Goal: Task Accomplishment & Management: Complete application form

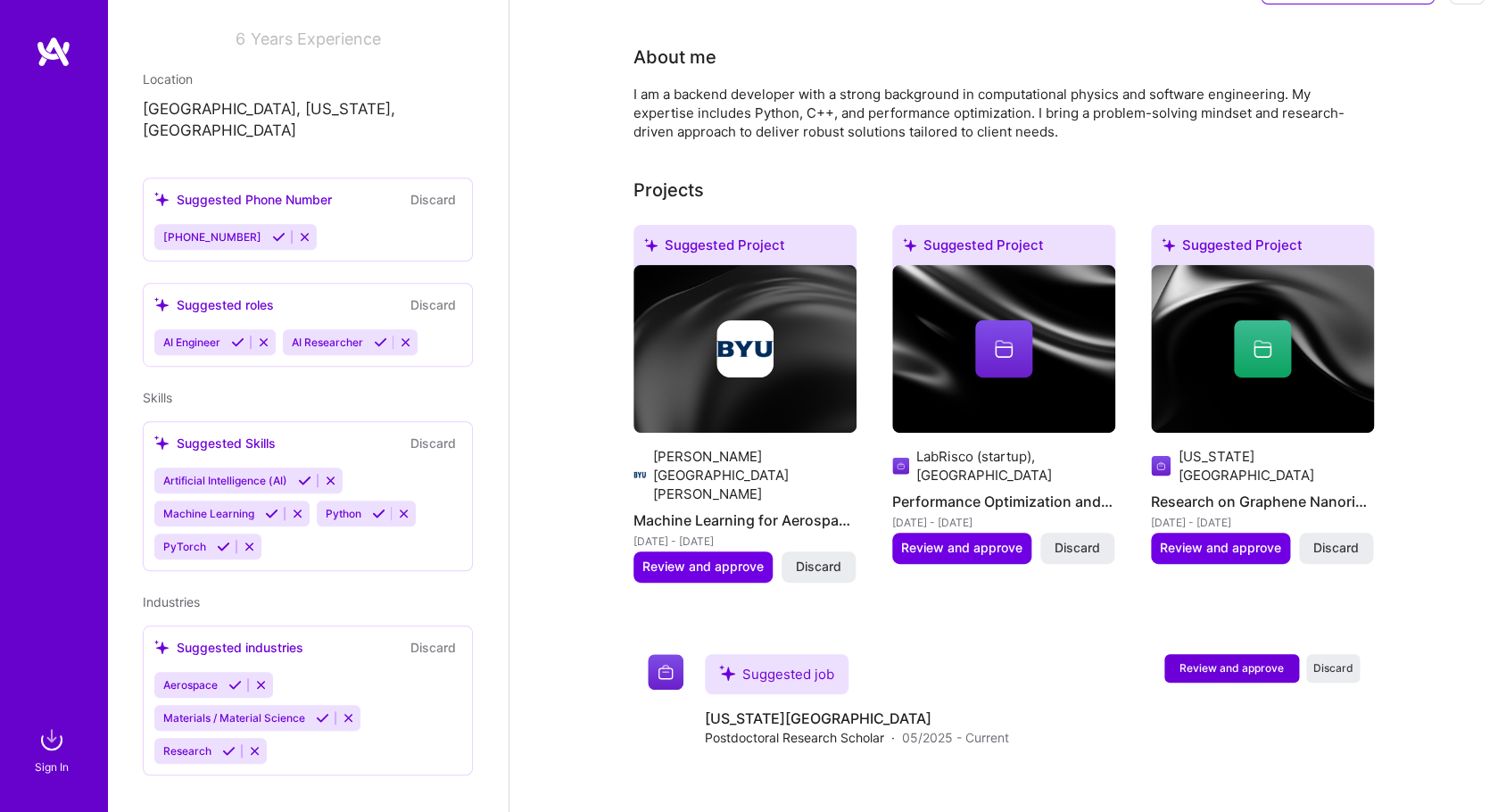
scroll to position [108, 0]
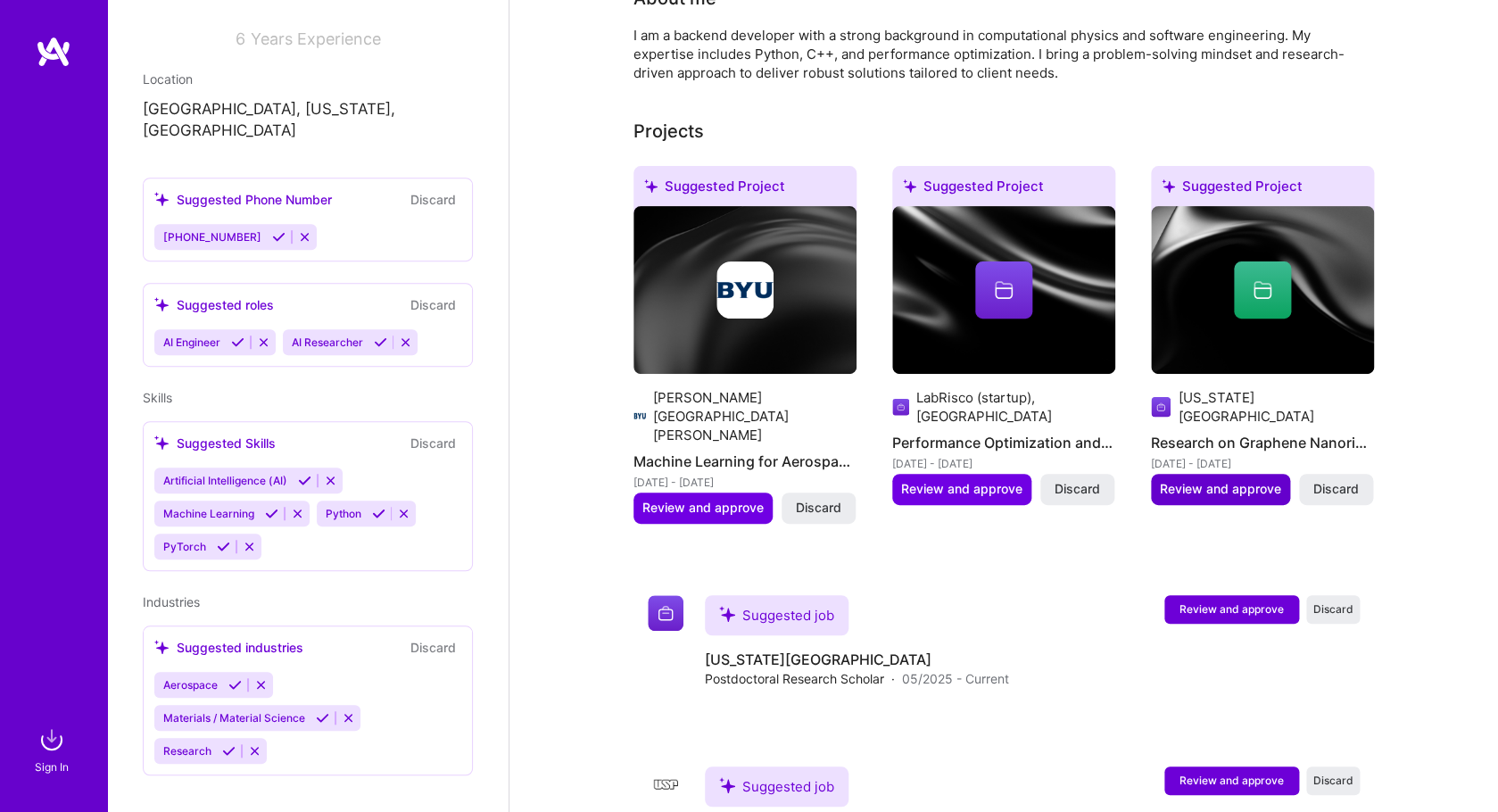
click at [1195, 480] on span "Review and approve" at bounding box center [1220, 489] width 122 height 18
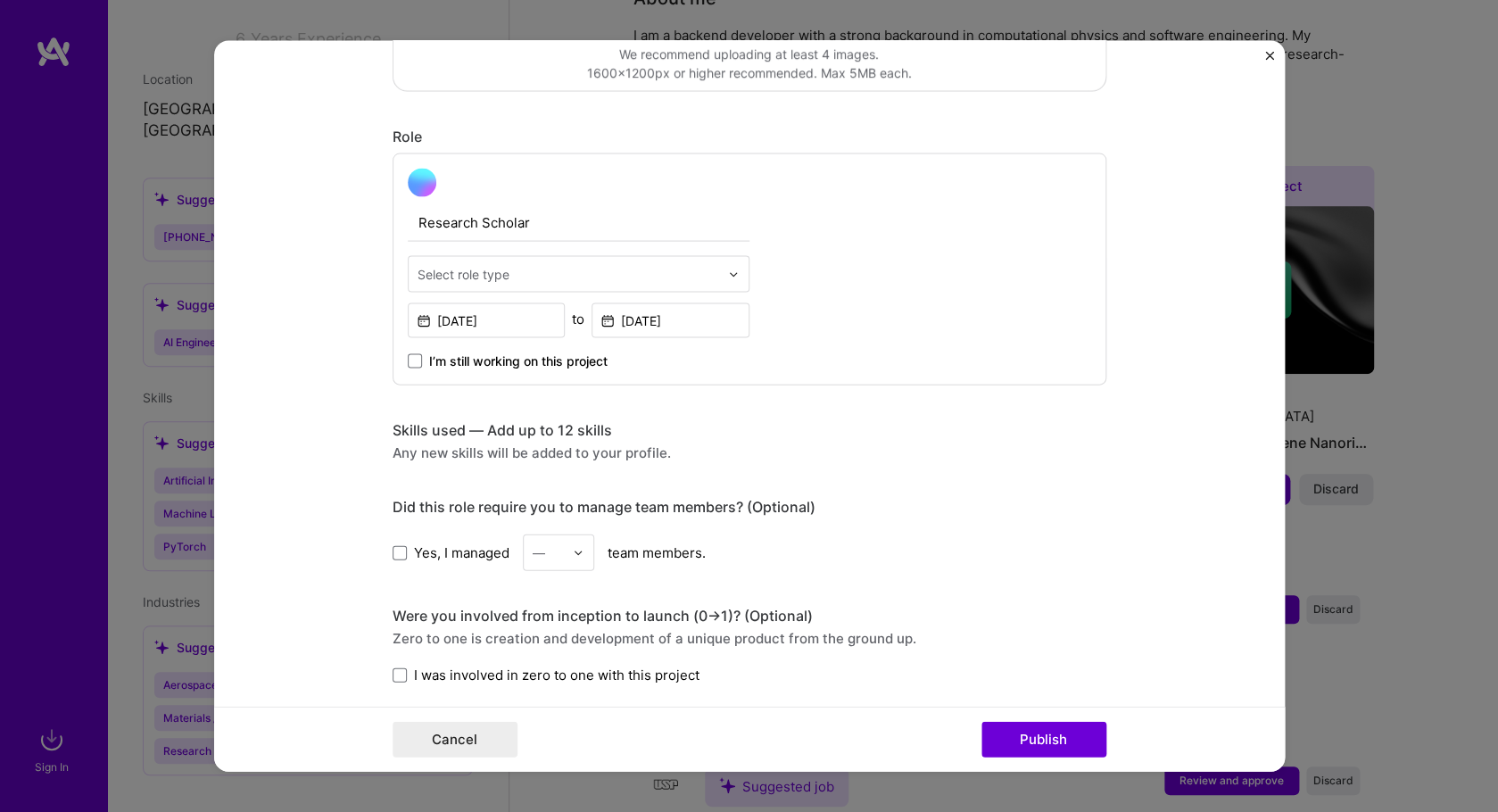
scroll to position [0, 0]
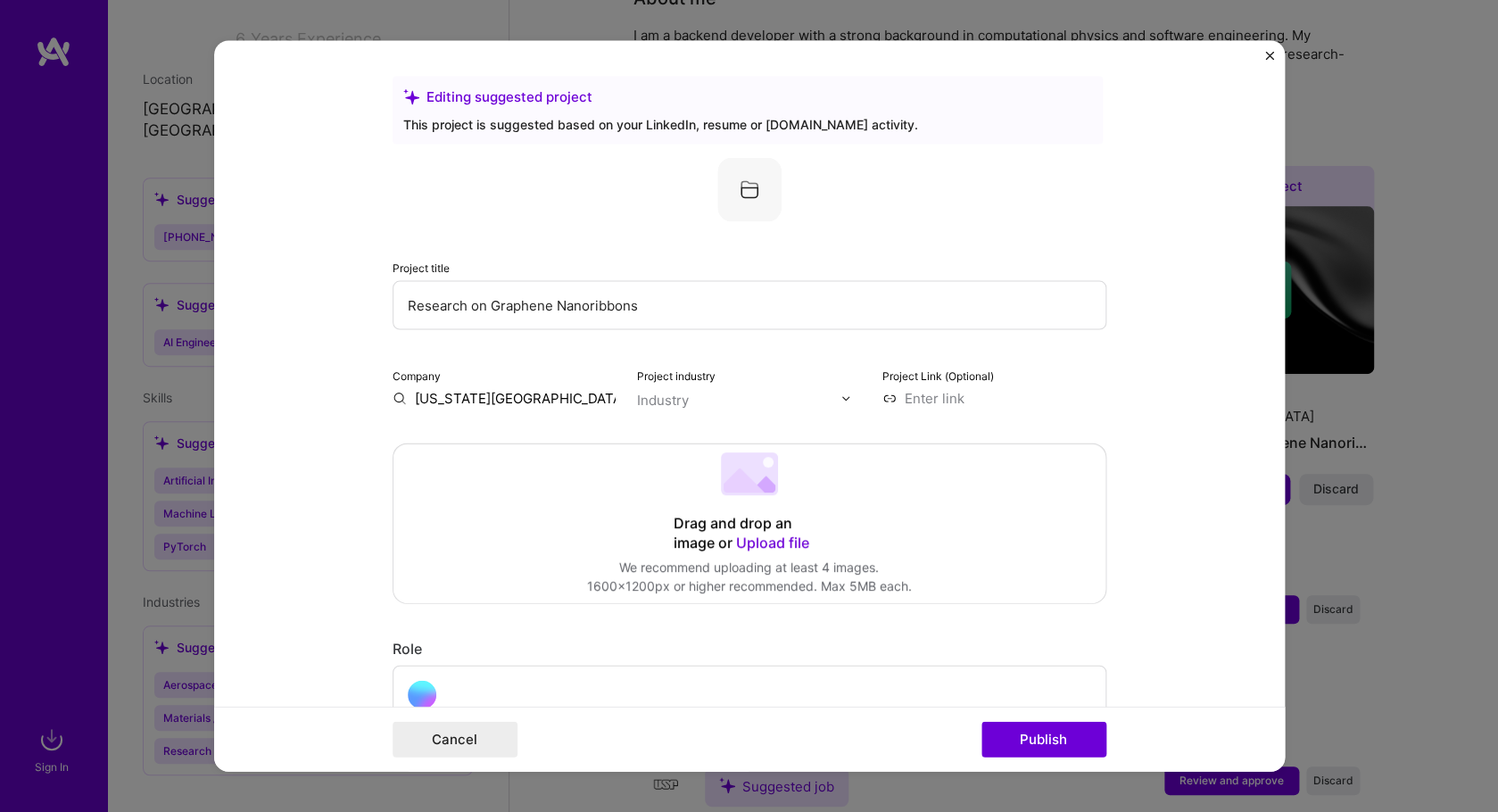
click at [747, 192] on img at bounding box center [749, 190] width 64 height 64
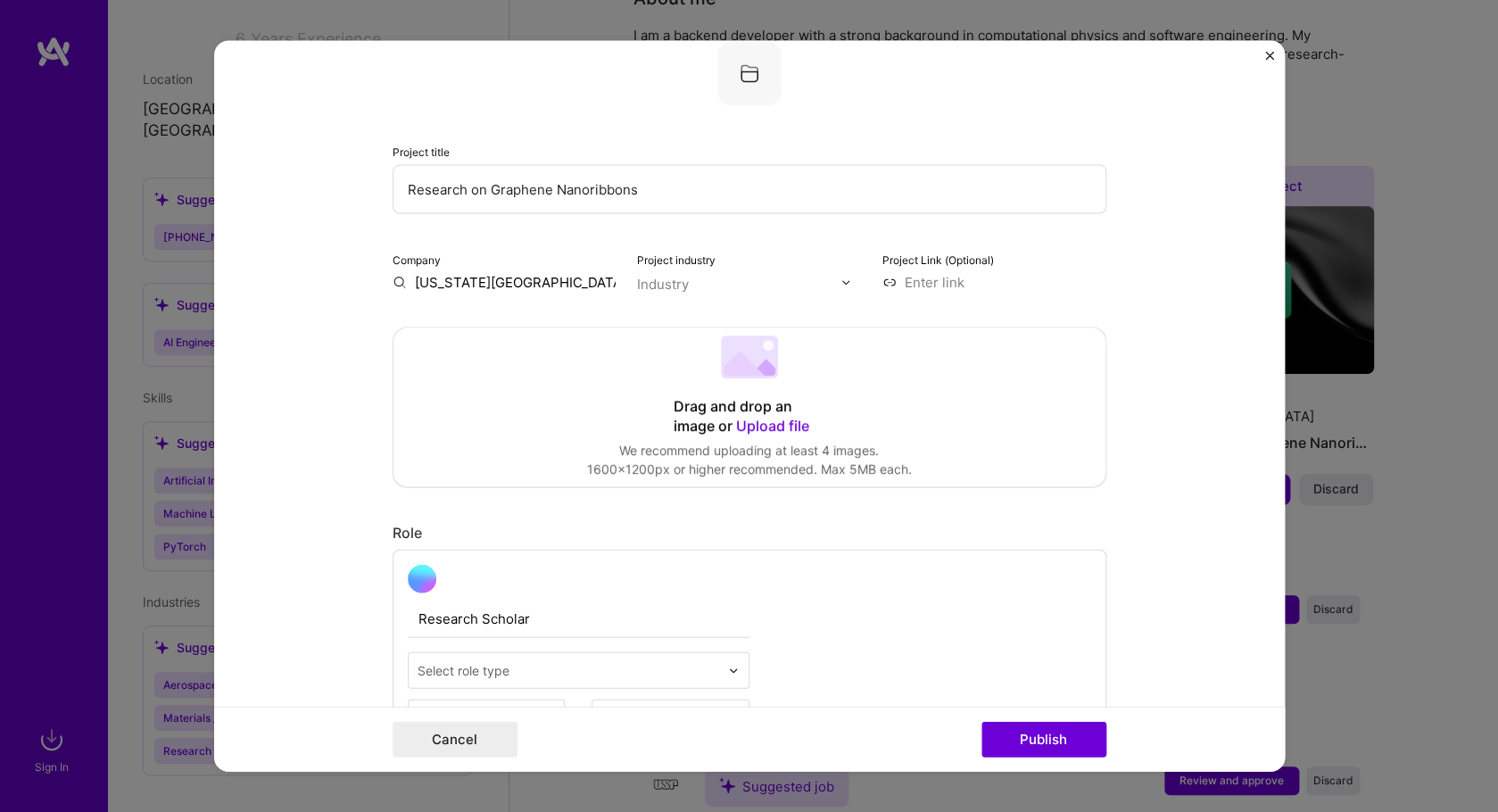
scroll to position [118, 0]
click at [756, 352] on 202 at bounding box center [749, 356] width 57 height 43
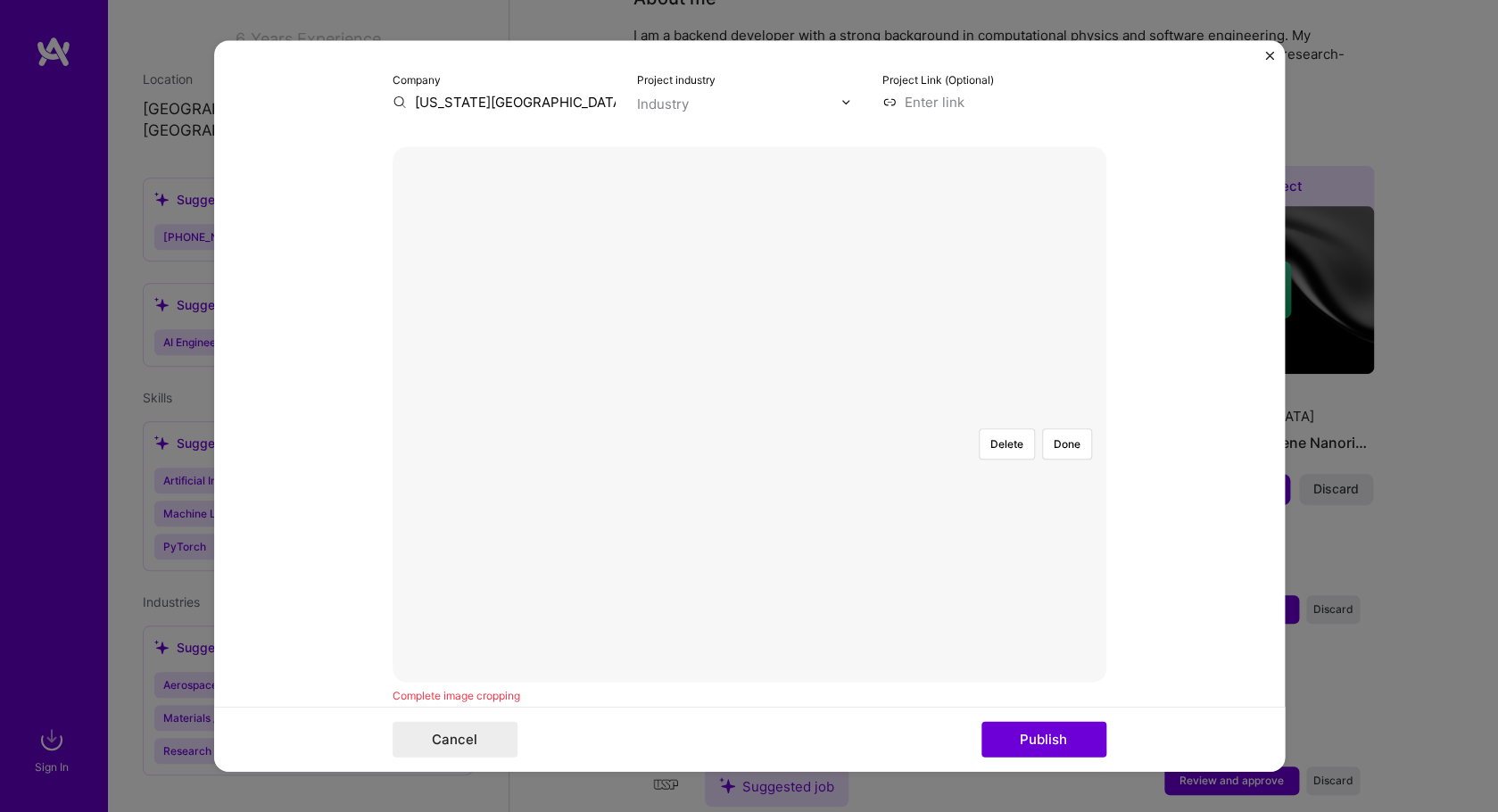
scroll to position [325, 0]
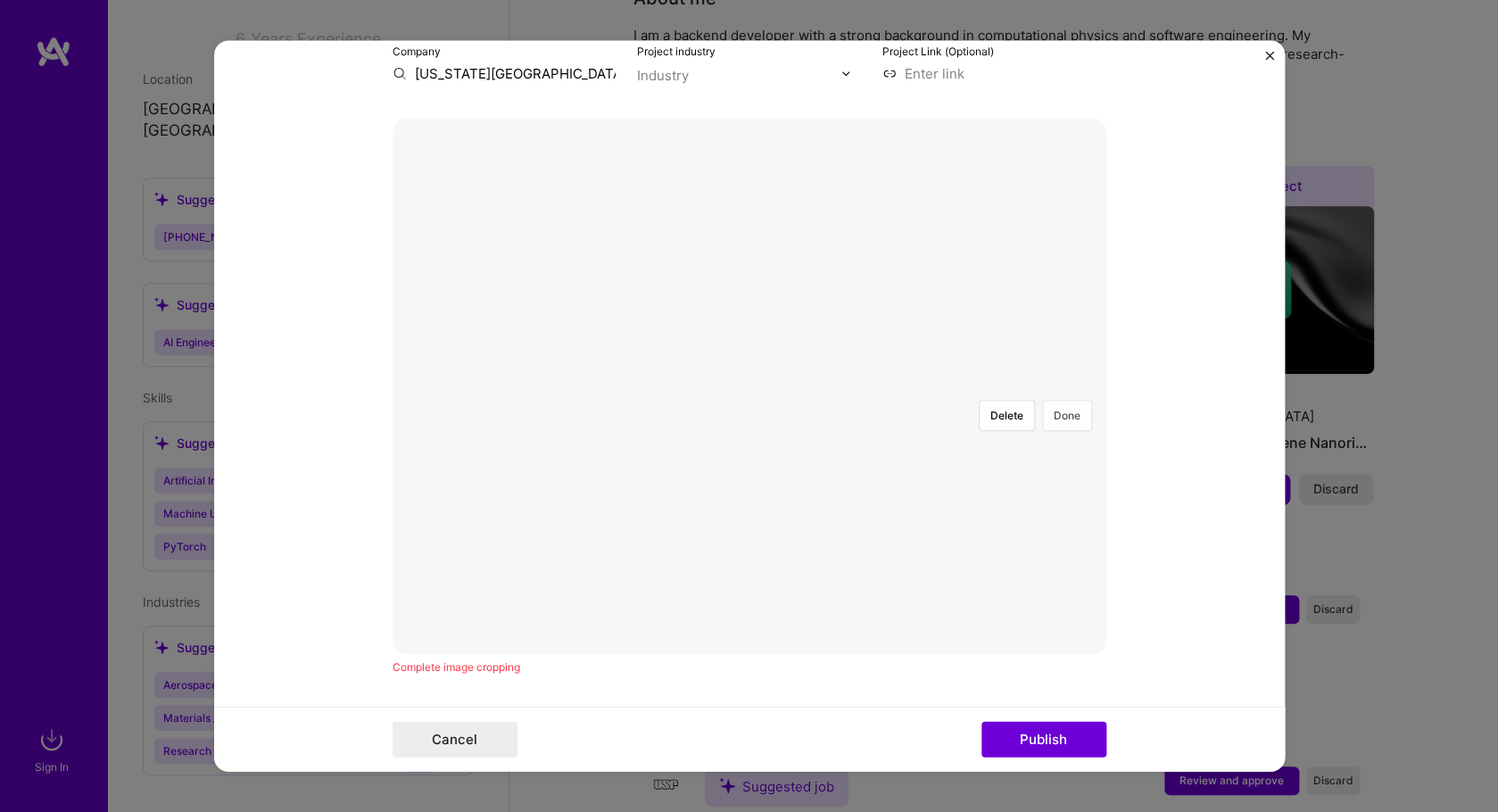
click at [1067, 400] on button "Done" at bounding box center [1066, 416] width 50 height 31
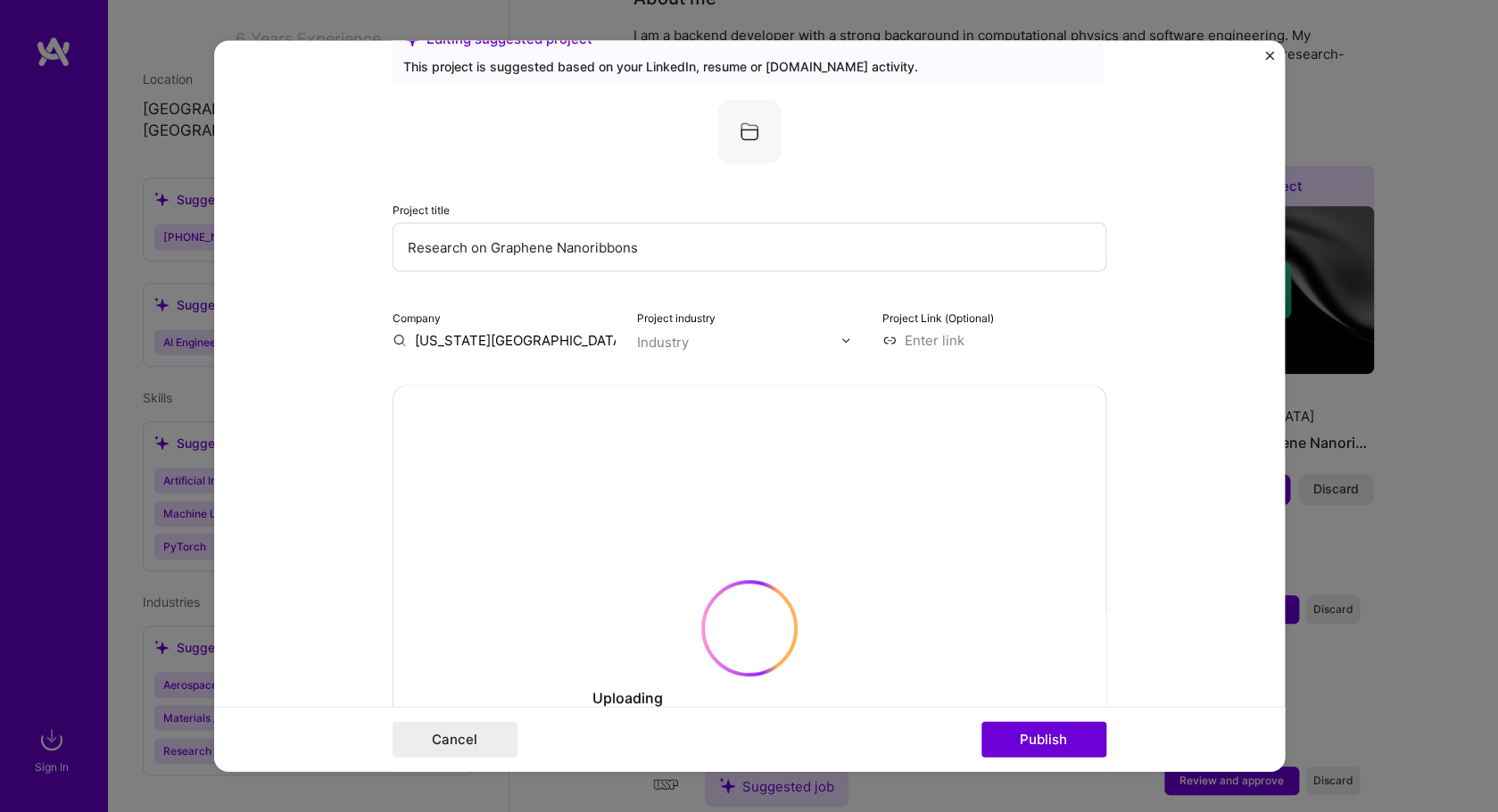
scroll to position [0, 0]
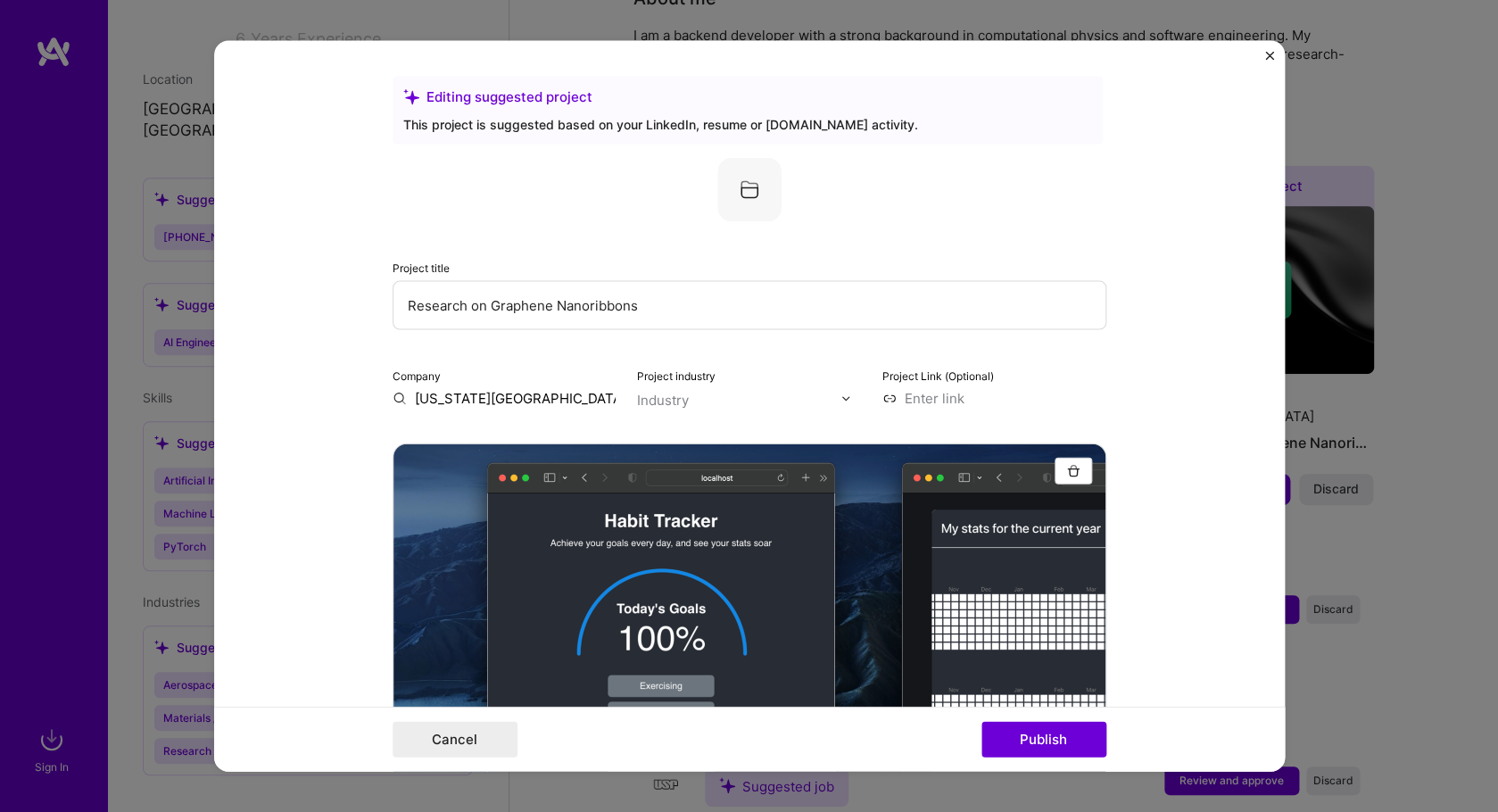
click at [681, 304] on input "Research on Graphene Nanoribbons" at bounding box center [749, 306] width 714 height 49
drag, startPoint x: 681, startPoint y: 304, endPoint x: 391, endPoint y: 303, distance: 290.0
click at [393, 303] on input "Research on Graphene Nanoribbons" at bounding box center [749, 306] width 714 height 49
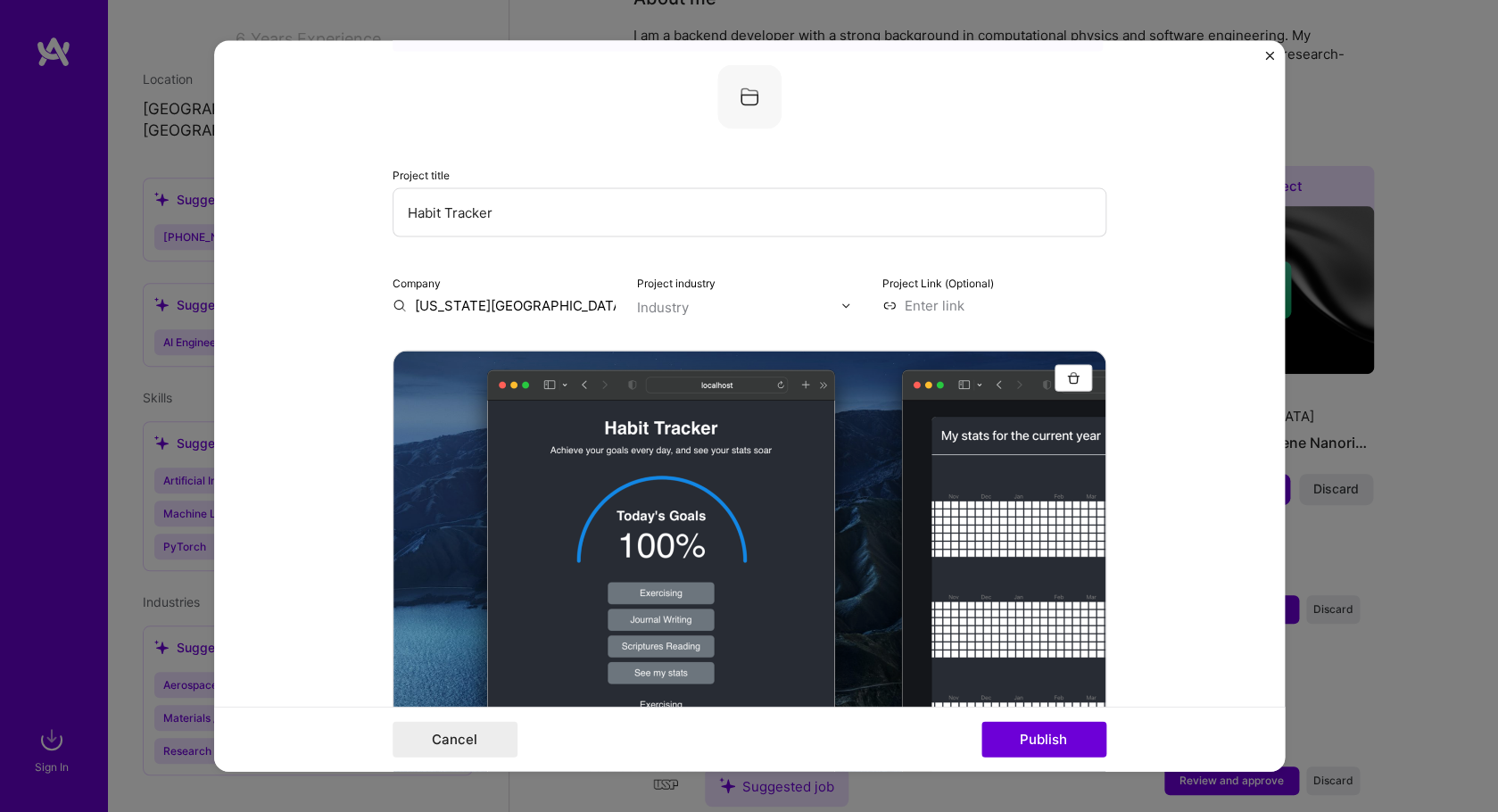
type input "Habit Tracker"
click at [505, 303] on input "[US_STATE][GEOGRAPHIC_DATA]" at bounding box center [504, 305] width 224 height 19
drag, startPoint x: 522, startPoint y: 303, endPoint x: 416, endPoint y: 303, distance: 106.0
click at [416, 303] on input "[US_STATE][GEOGRAPHIC_DATA]" at bounding box center [504, 305] width 224 height 19
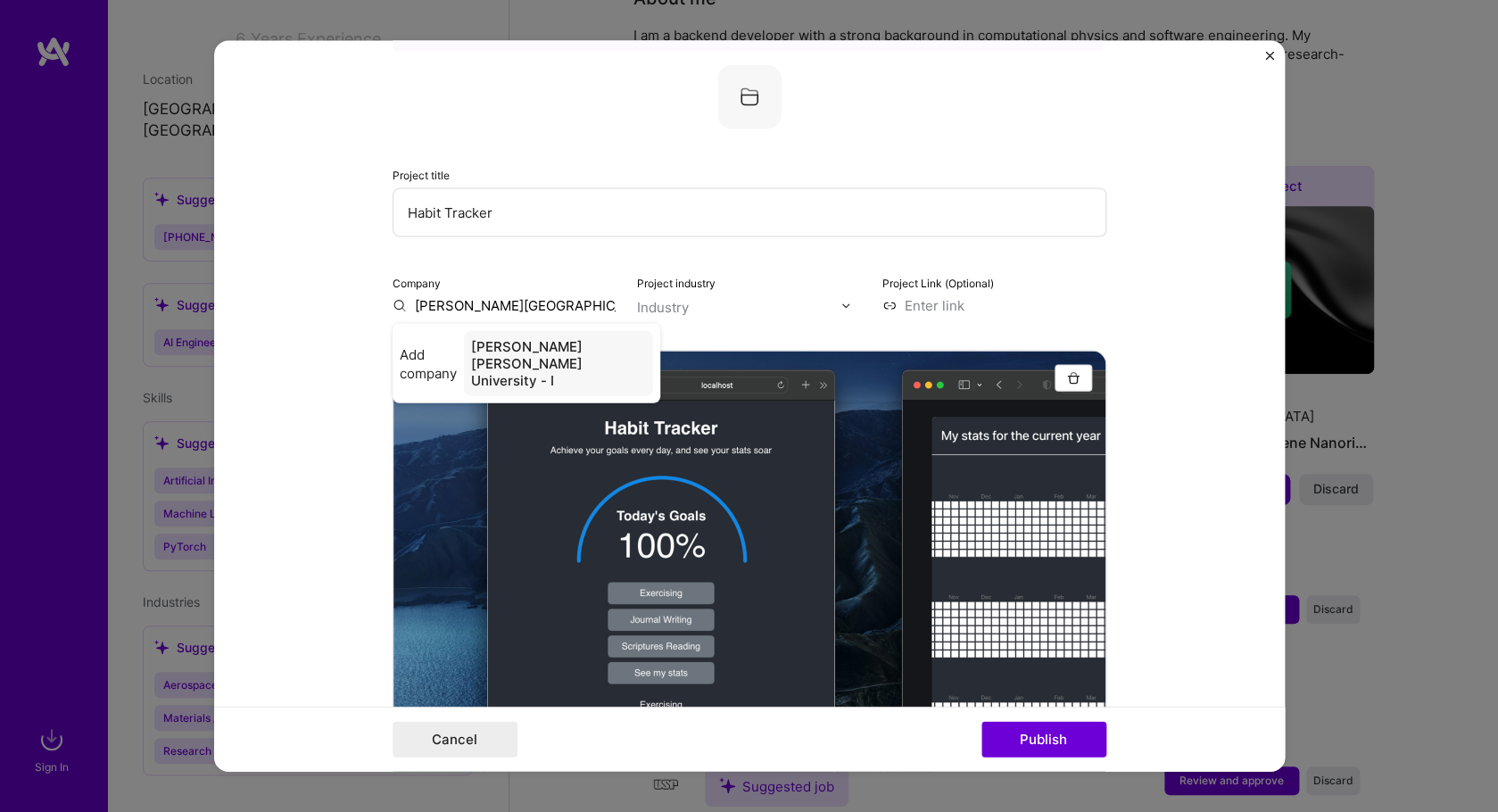
scroll to position [0, 10]
type input "[PERSON_NAME][GEOGRAPHIC_DATA][PERSON_NAME] - [US_STATE]"
click at [722, 297] on div at bounding box center [739, 307] width 203 height 23
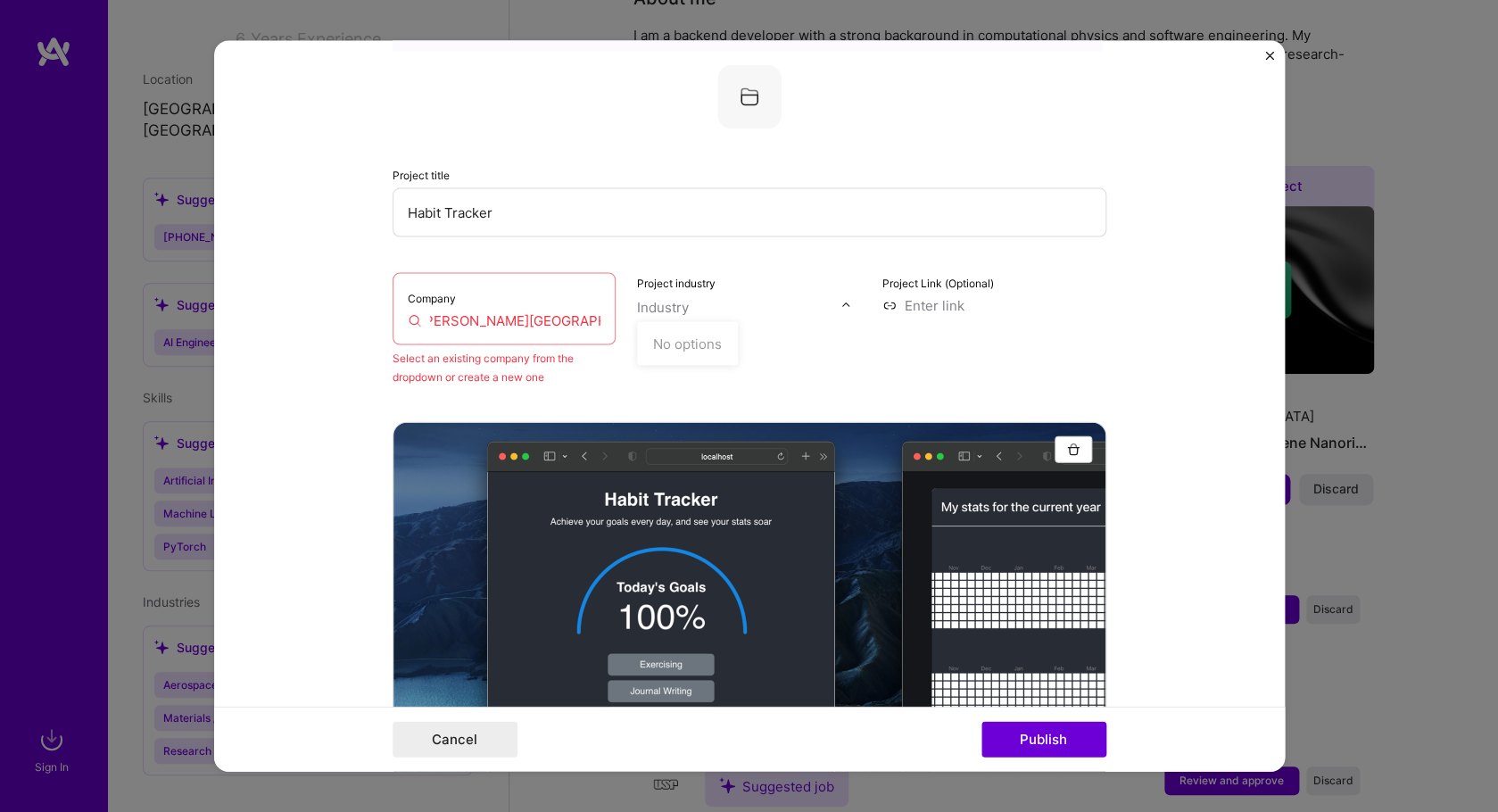
click at [558, 331] on div "Company [PERSON_NAME][GEOGRAPHIC_DATA][PERSON_NAME] - [US_STATE]" at bounding box center [504, 309] width 224 height 73
click at [537, 311] on input "[PERSON_NAME][GEOGRAPHIC_DATA][PERSON_NAME] - [US_STATE]" at bounding box center [504, 320] width 193 height 19
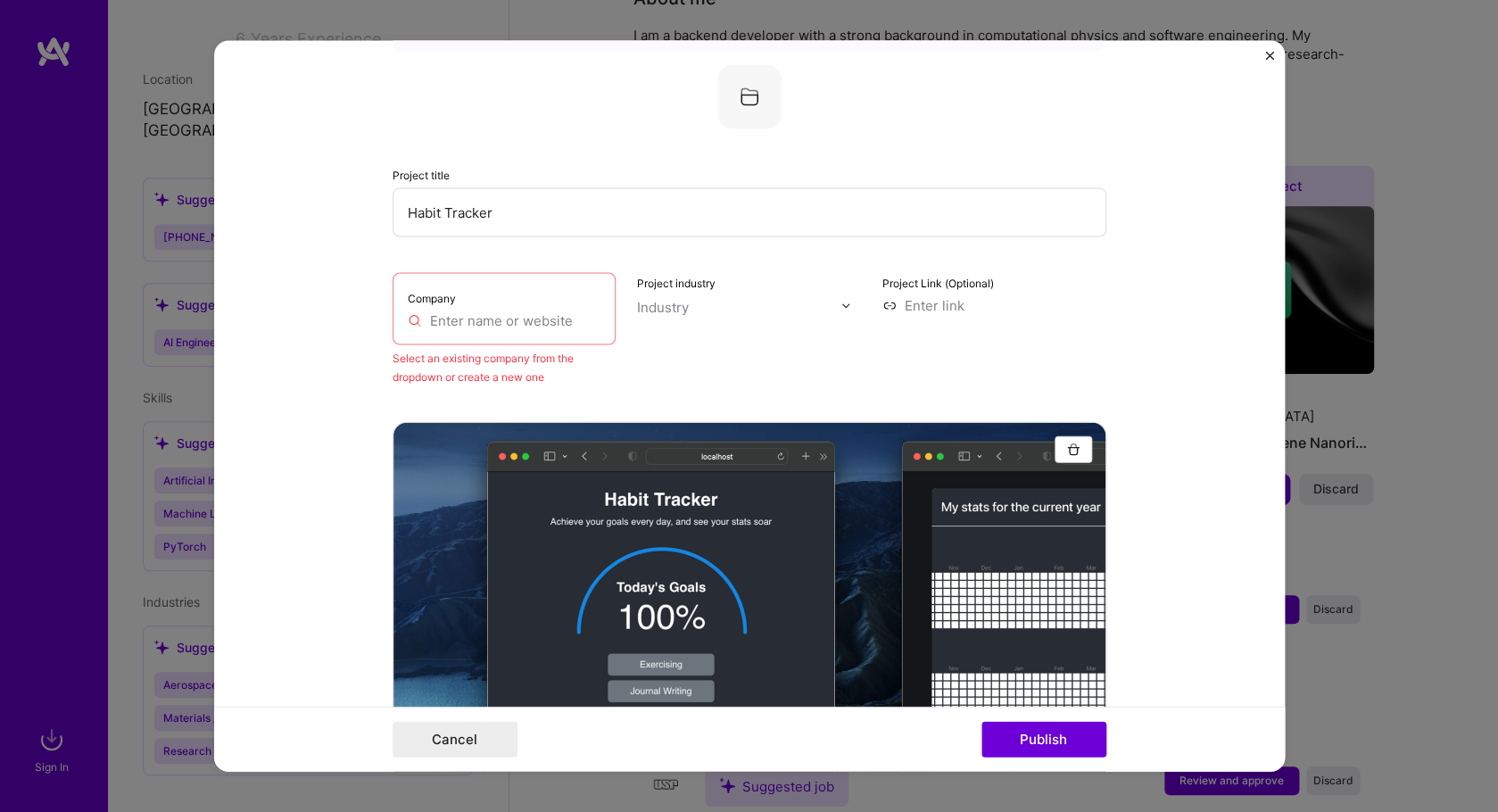
scroll to position [0, 0]
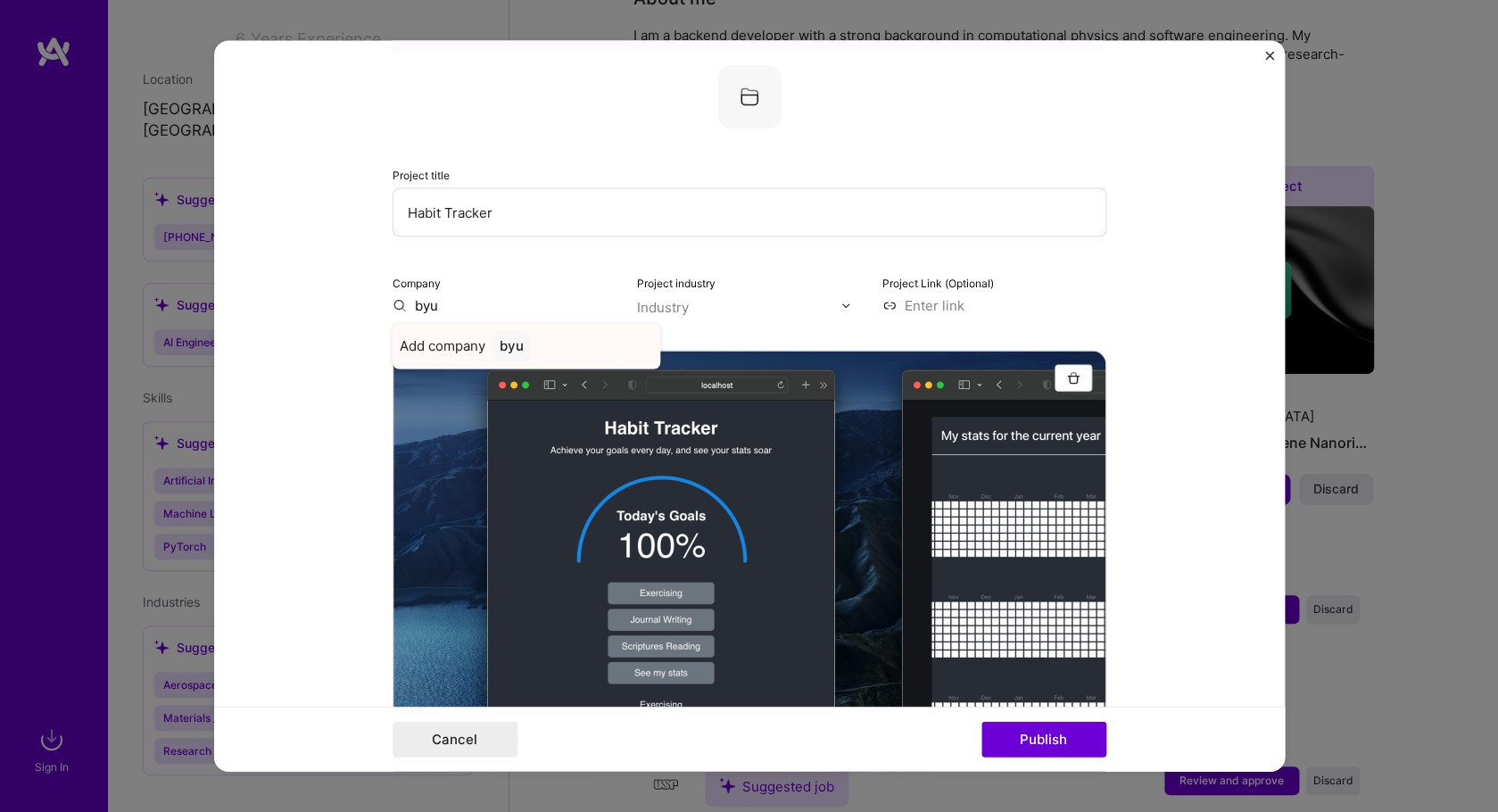
type input "byu"
click at [535, 339] on div "Add company byu" at bounding box center [526, 347] width 268 height 45
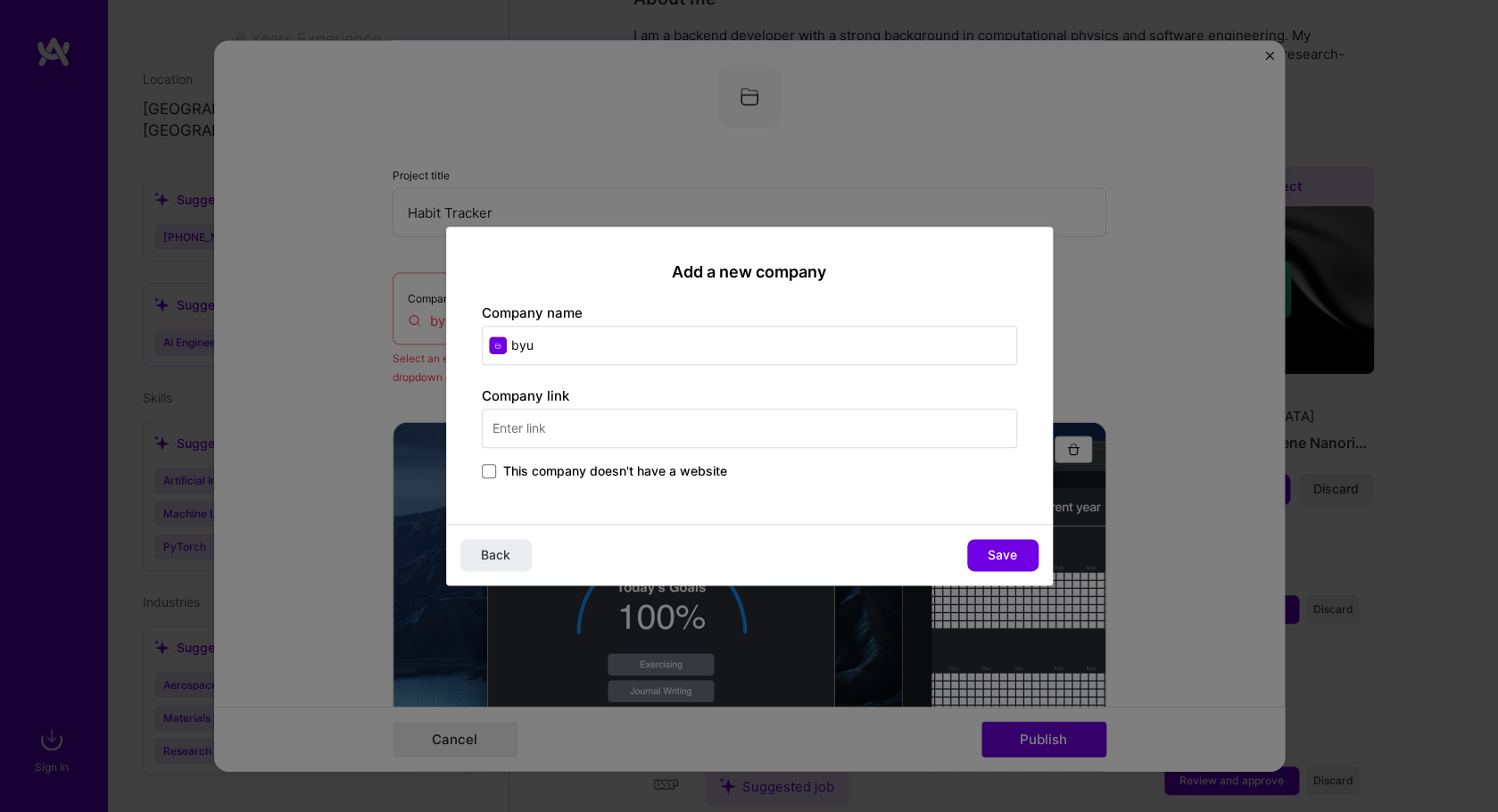
click at [598, 353] on input "byu" at bounding box center [749, 345] width 535 height 39
type input "b"
type input "[PERSON_NAME] [PERSON_NAME]"
click at [501, 551] on span "Back" at bounding box center [495, 555] width 29 height 18
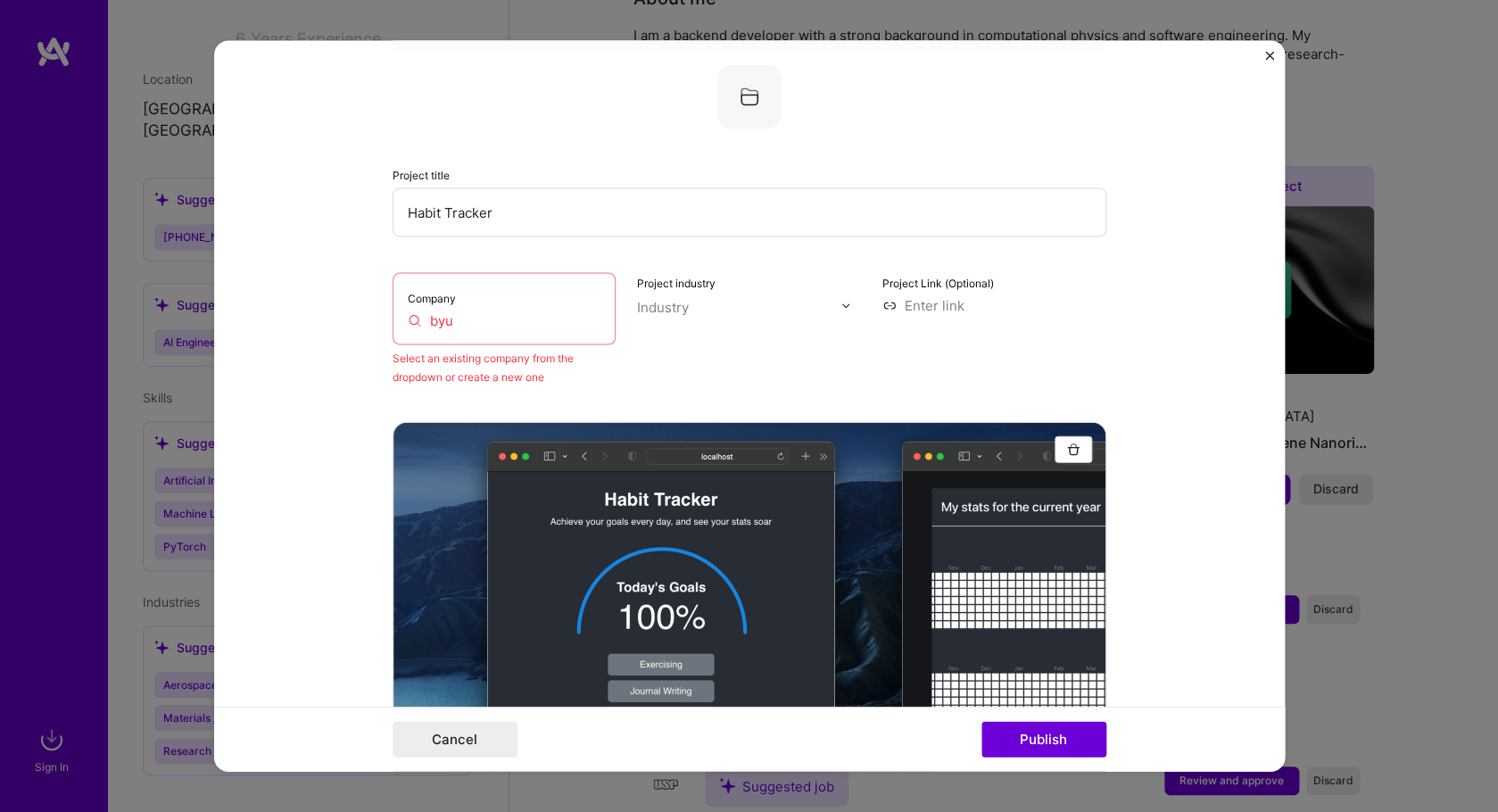
click at [518, 330] on div "Company byu" at bounding box center [504, 309] width 224 height 73
click at [479, 320] on input "byu" at bounding box center [504, 320] width 193 height 19
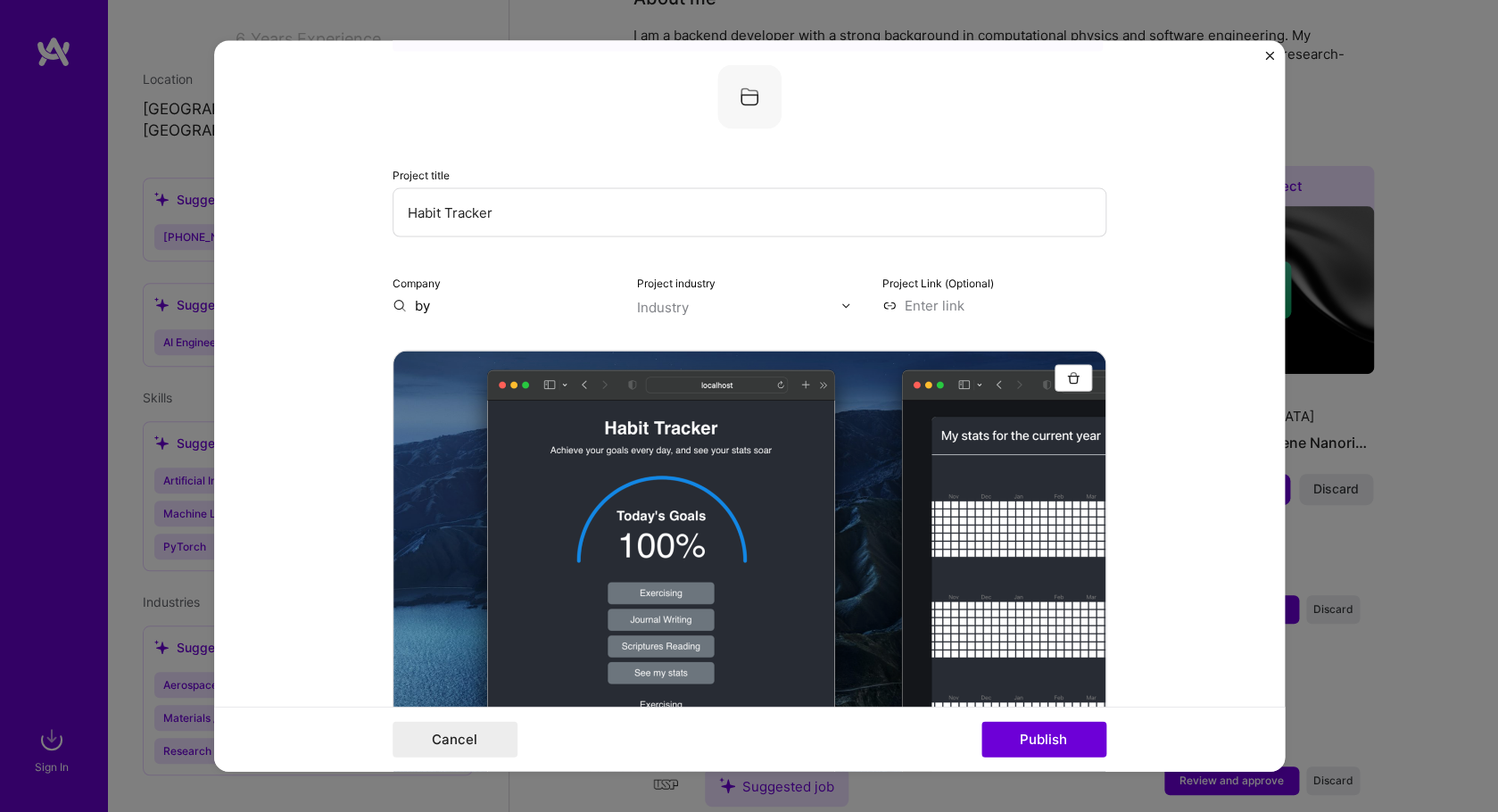
type input "b"
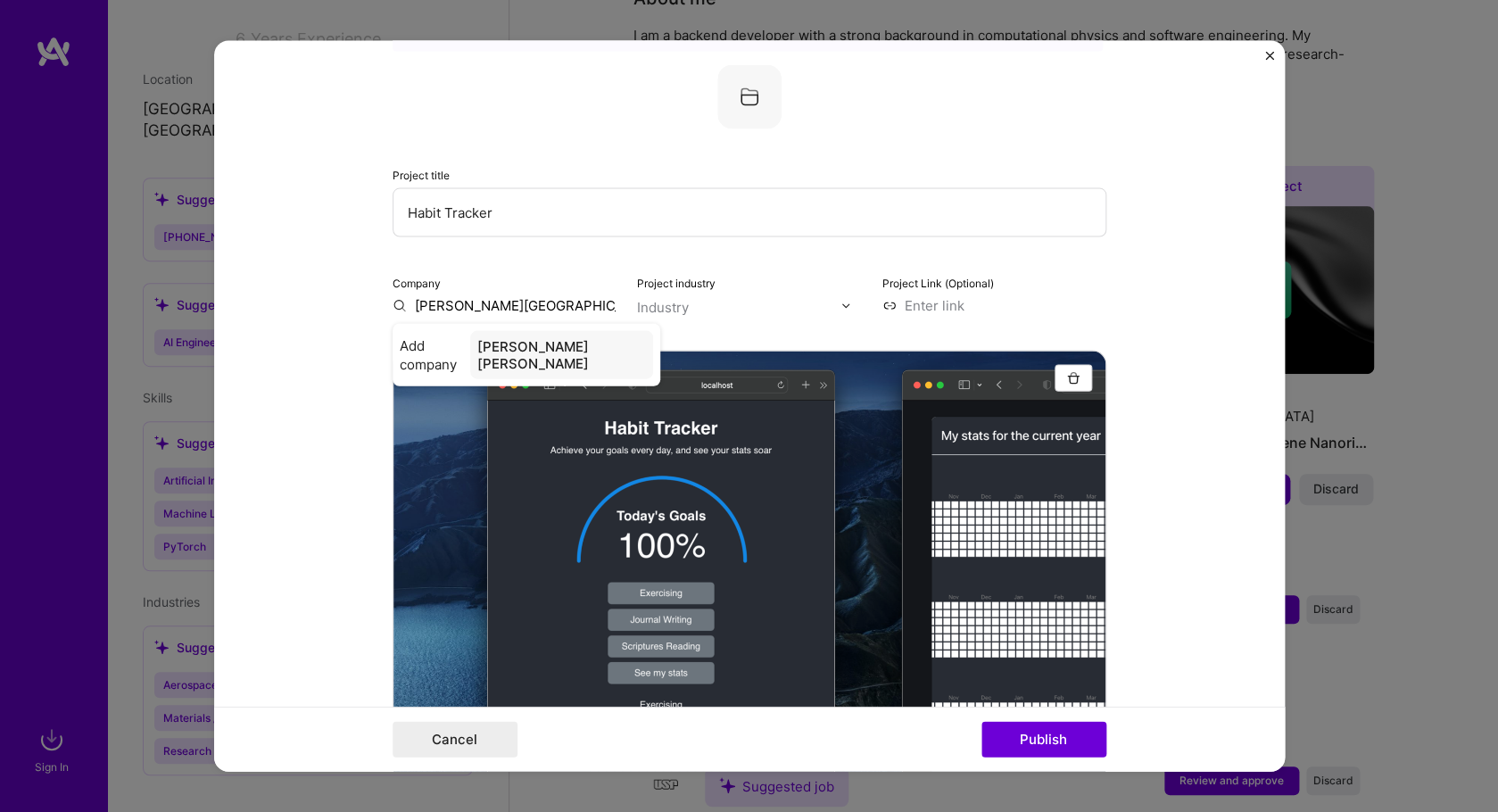
type input "[PERSON_NAME][GEOGRAPHIC_DATA][PERSON_NAME]"
click at [568, 354] on div "[PERSON_NAME][GEOGRAPHIC_DATA][PERSON_NAME]" at bounding box center [558, 364] width 189 height 65
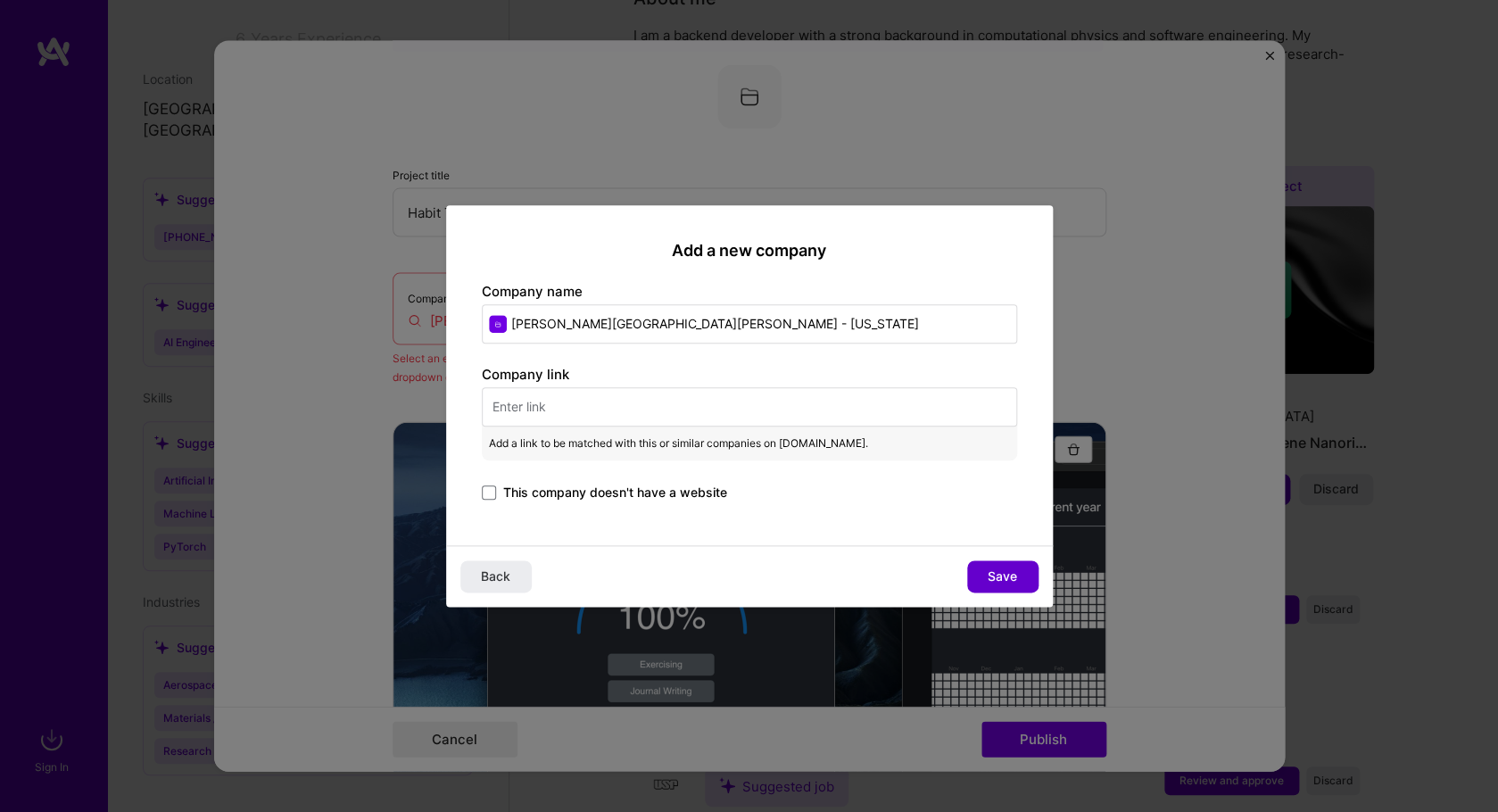
type input "[PERSON_NAME][GEOGRAPHIC_DATA][PERSON_NAME] - [US_STATE]"
click at [995, 572] on span "Save" at bounding box center [1002, 576] width 29 height 18
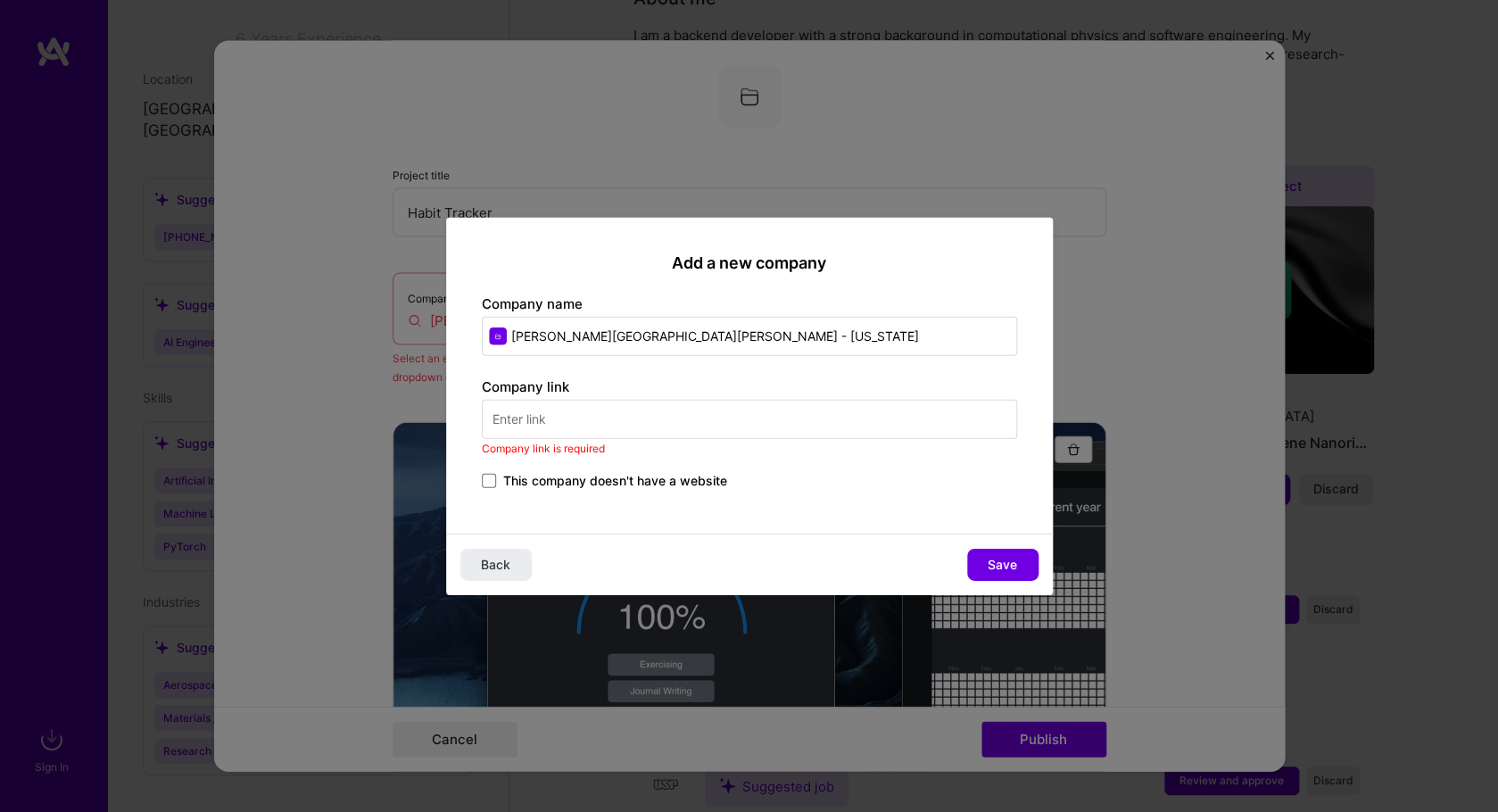
click at [674, 409] on input "text" at bounding box center [749, 417] width 535 height 39
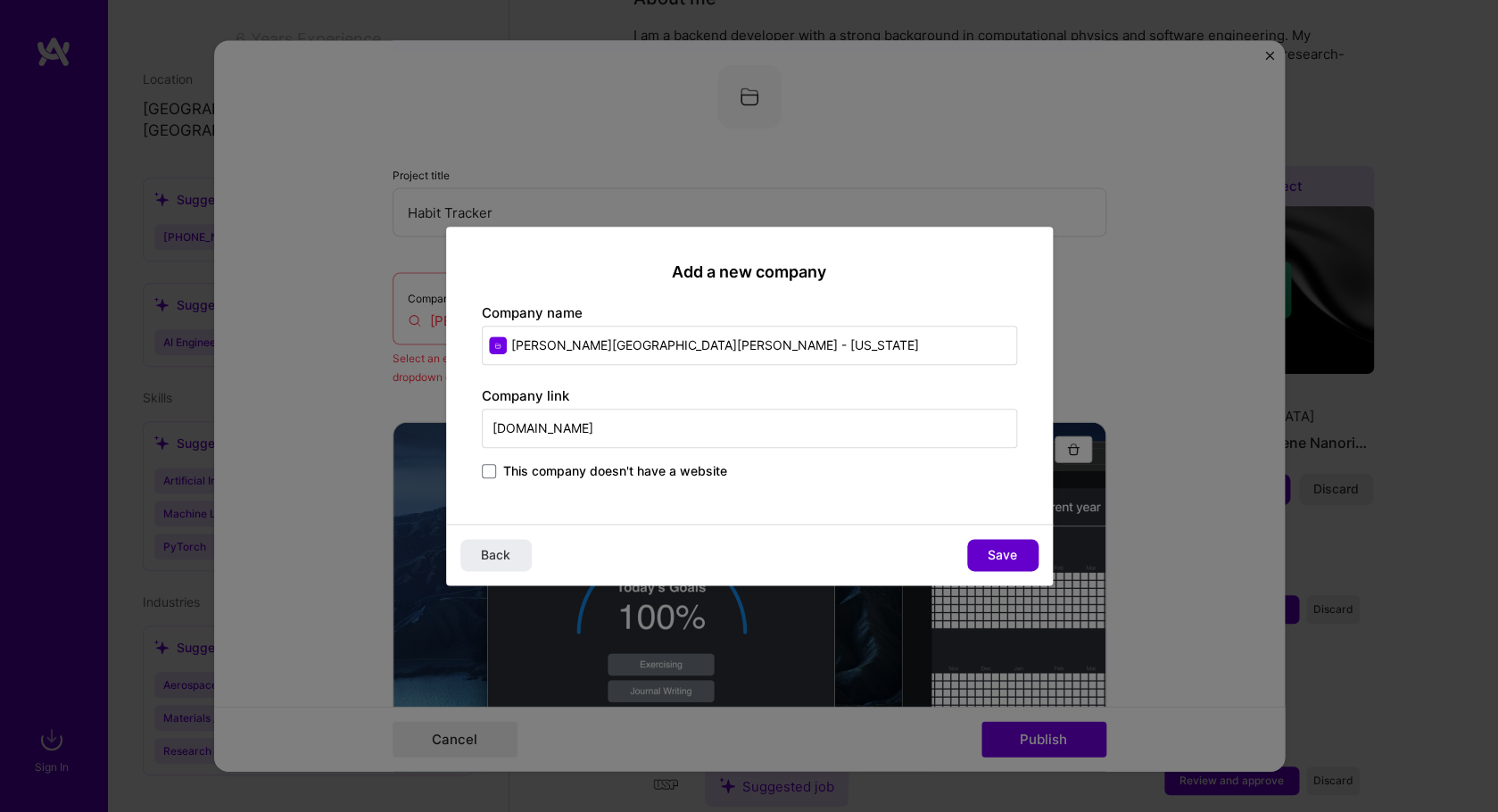
type input "[DOMAIN_NAME]"
click at [974, 545] on button "Save" at bounding box center [1003, 554] width 72 height 32
type input "[PERSON_NAME][GEOGRAPHIC_DATA][PERSON_NAME] - [US_STATE]"
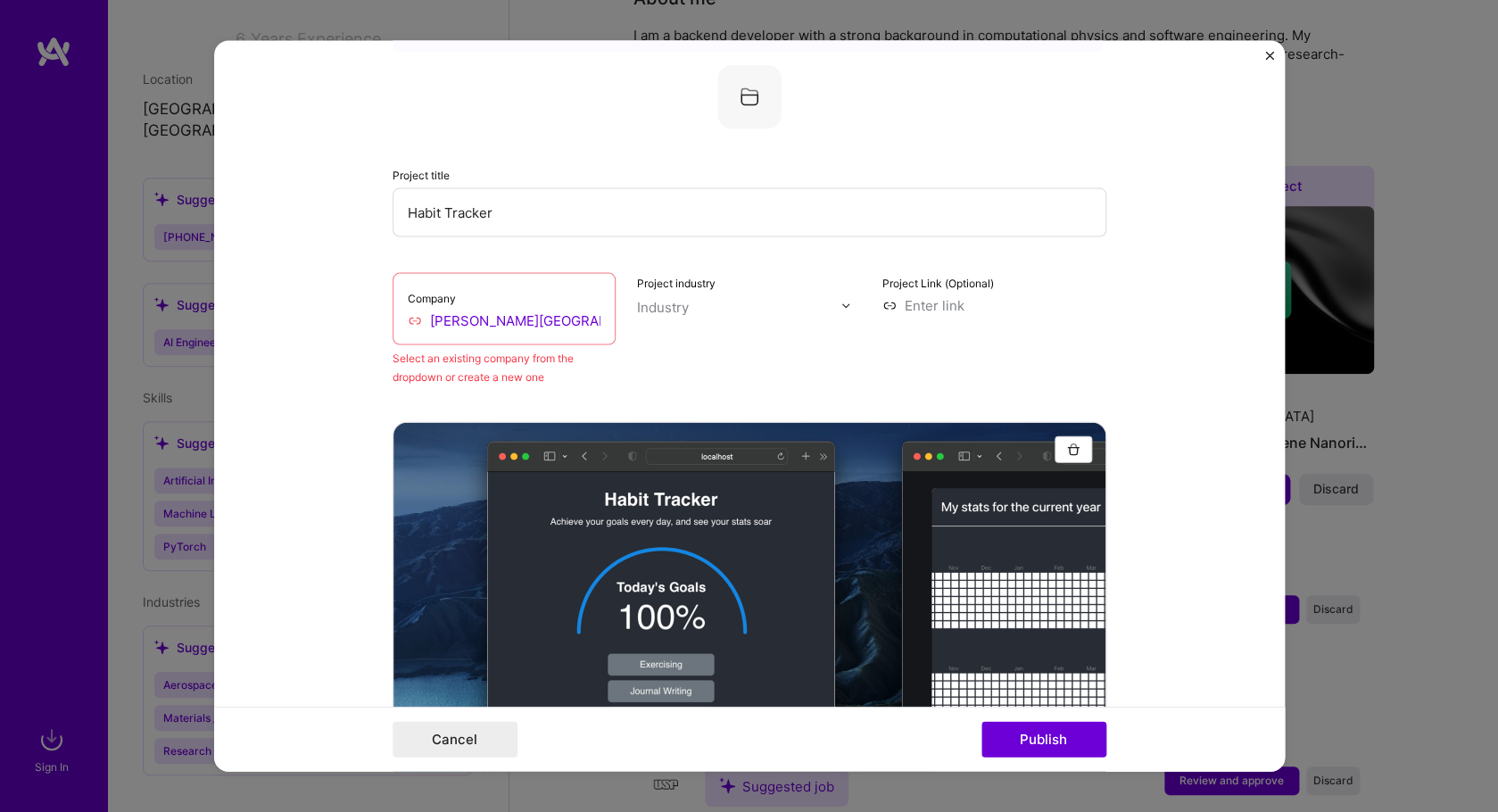
click at [906, 304] on input at bounding box center [994, 305] width 224 height 19
paste input "[URL][DOMAIN_NAME]"
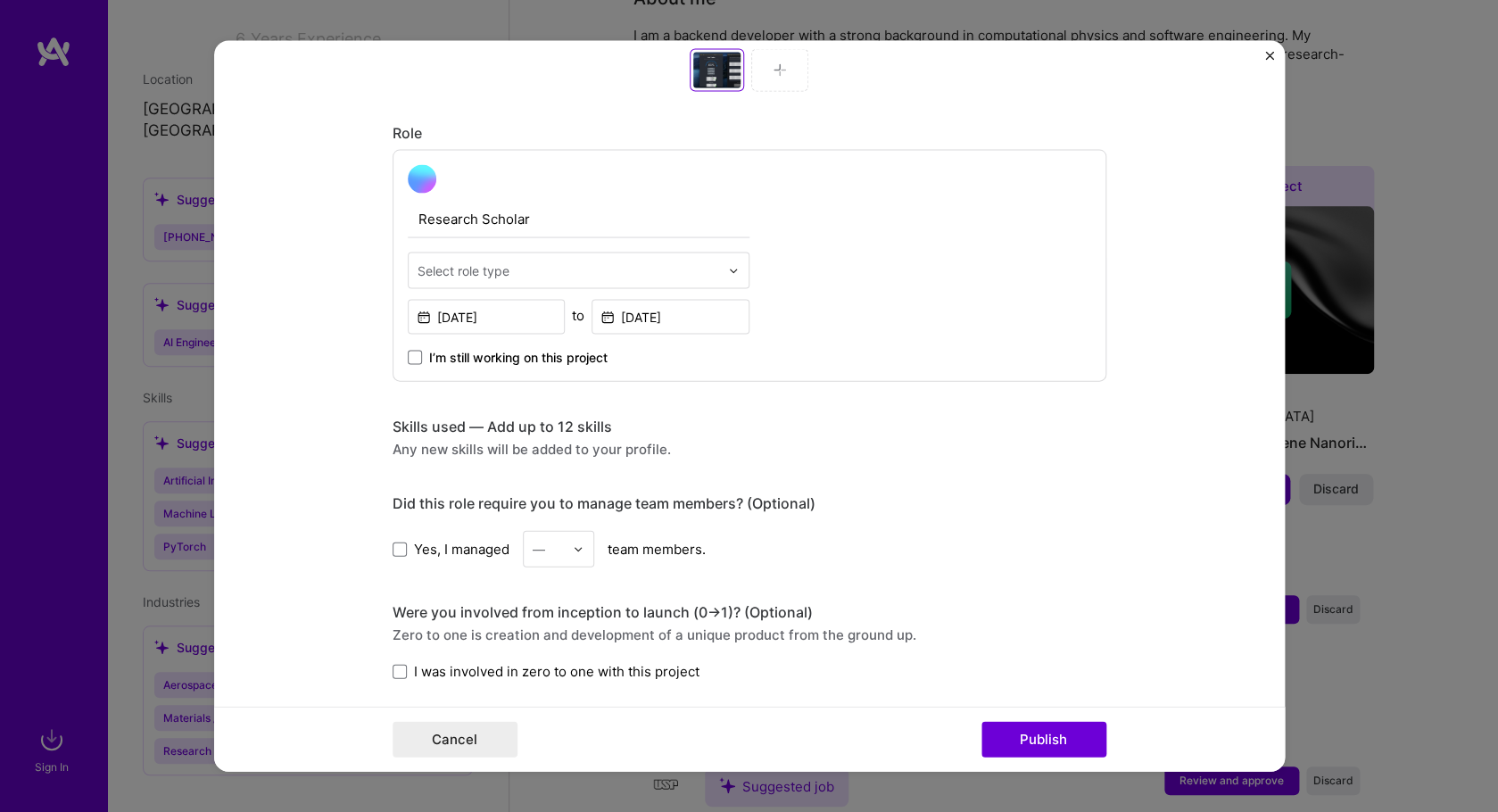
scroll to position [1016, 0]
type input "[URL][DOMAIN_NAME]"
click at [682, 224] on input "Research Scholar" at bounding box center [578, 218] width 342 height 37
drag, startPoint x: 682, startPoint y: 224, endPoint x: 416, endPoint y: 224, distance: 266.0
click at [416, 224] on input "Research Scholar" at bounding box center [578, 218] width 342 height 37
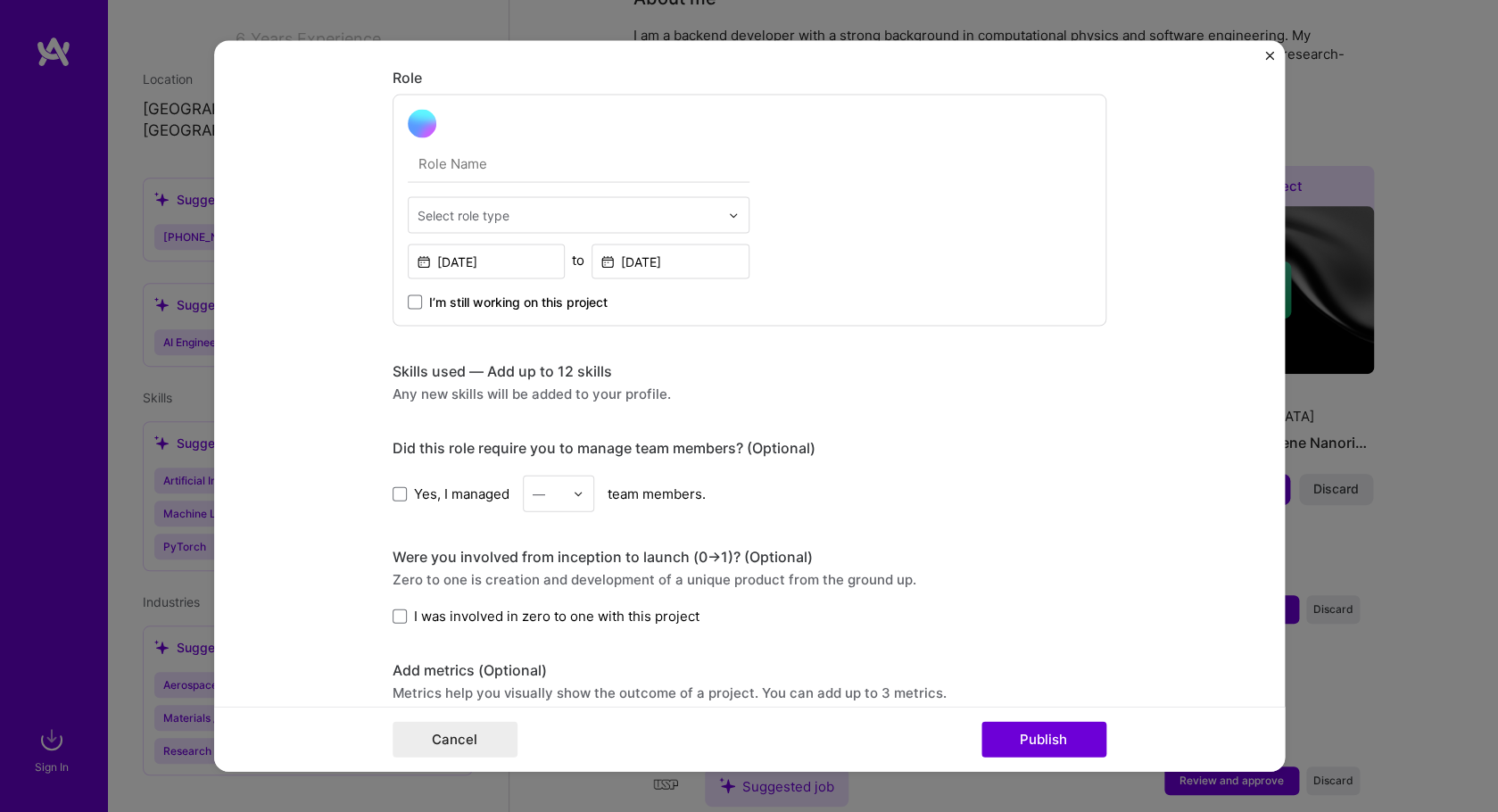
scroll to position [1075, 0]
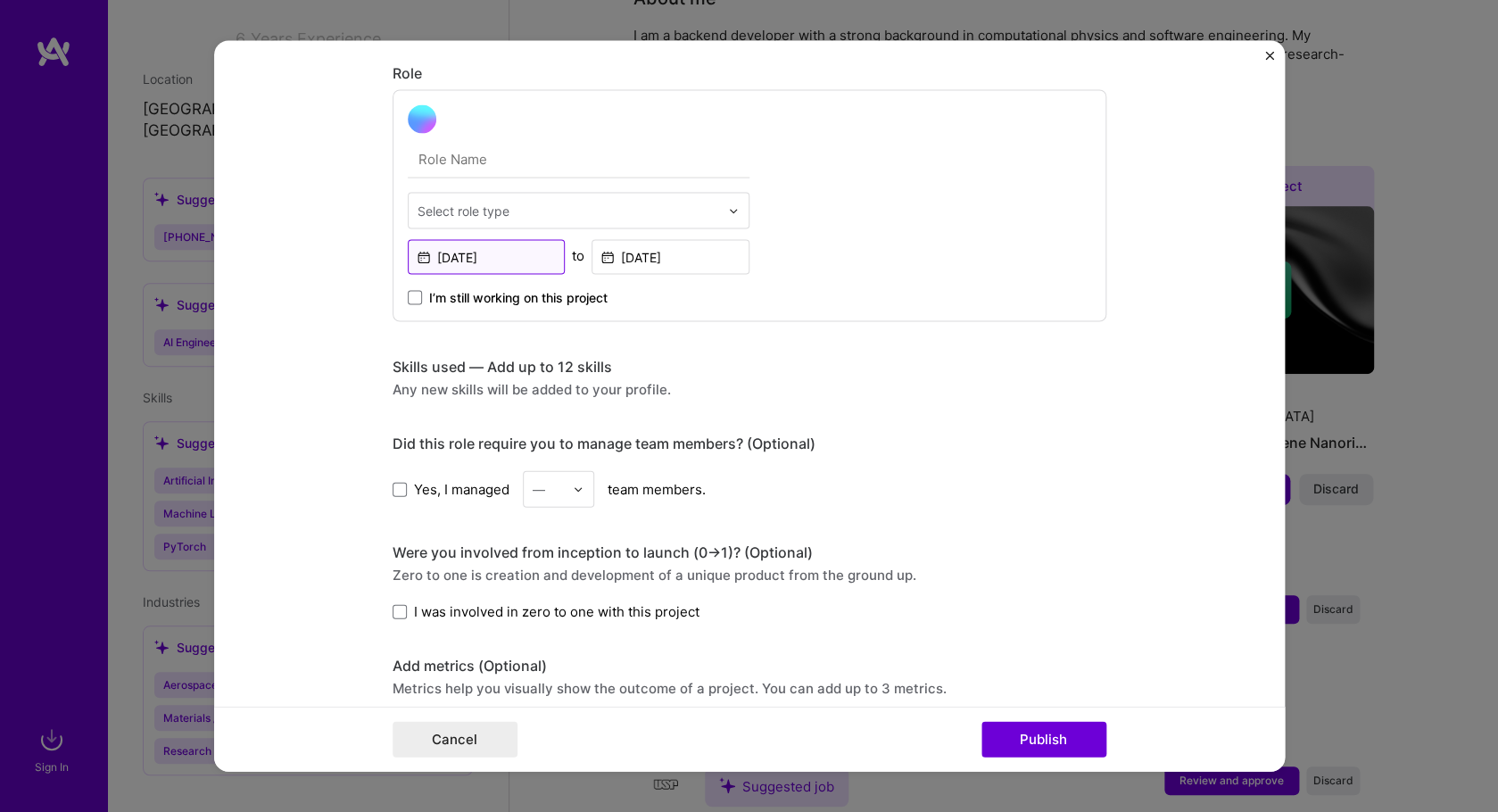
click at [521, 269] on input "[DATE]" at bounding box center [486, 257] width 158 height 34
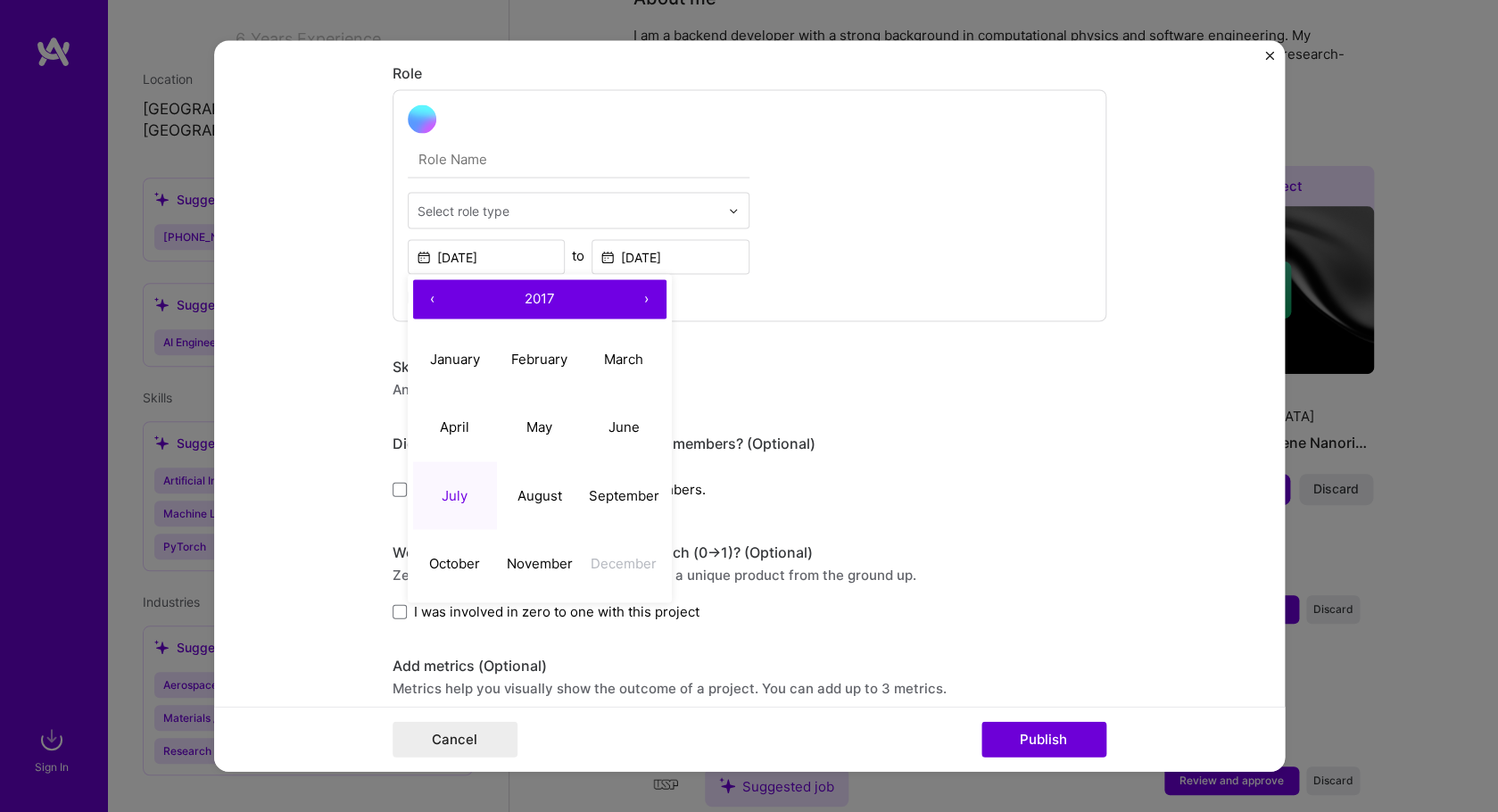
click at [745, 310] on div "Select role type [DATE] ‹ 2017 › January February March April May June July Aug…" at bounding box center [749, 206] width 714 height 232
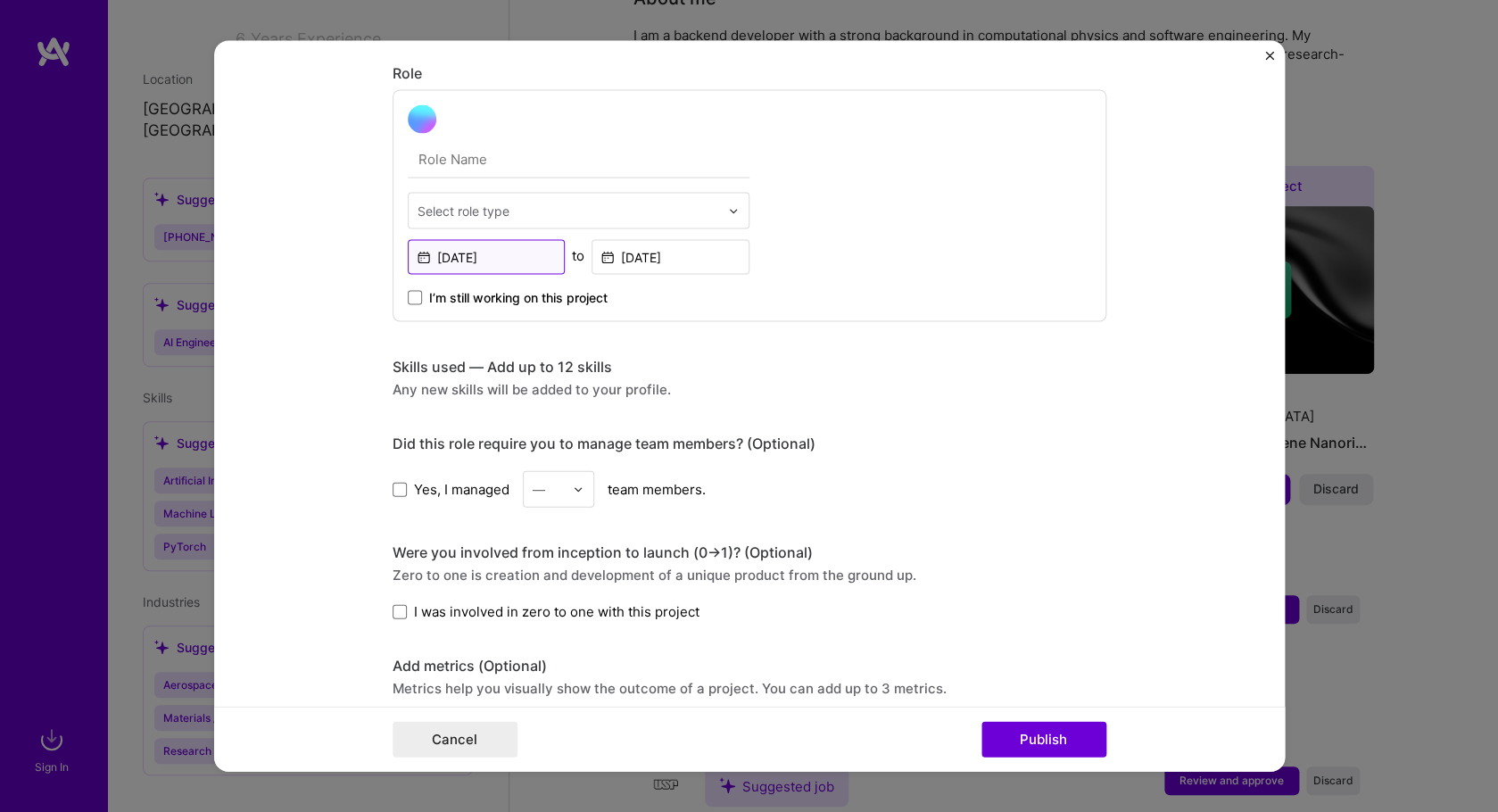
click at [505, 254] on input "[DATE]" at bounding box center [486, 257] width 158 height 34
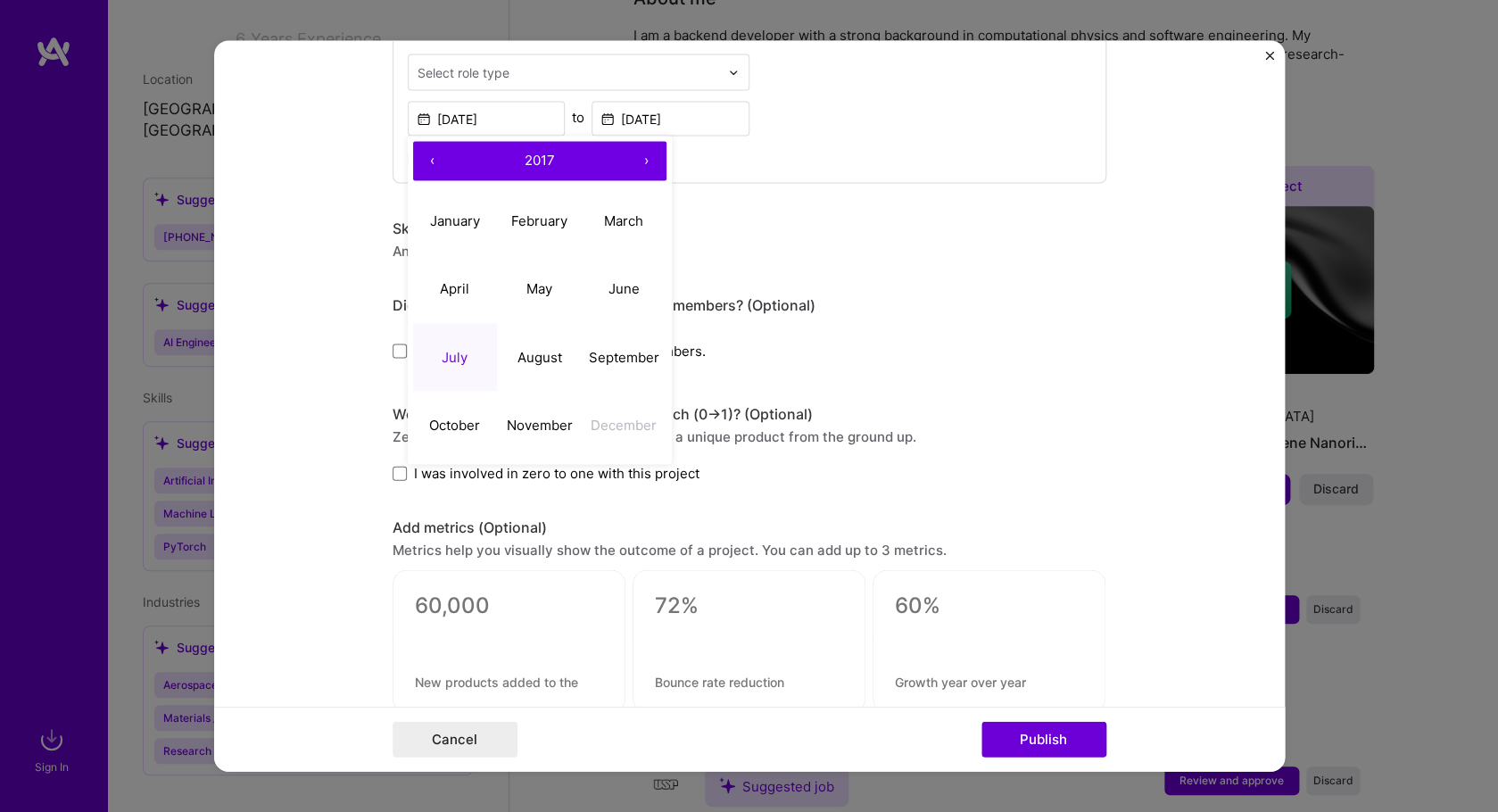
scroll to position [1263, 0]
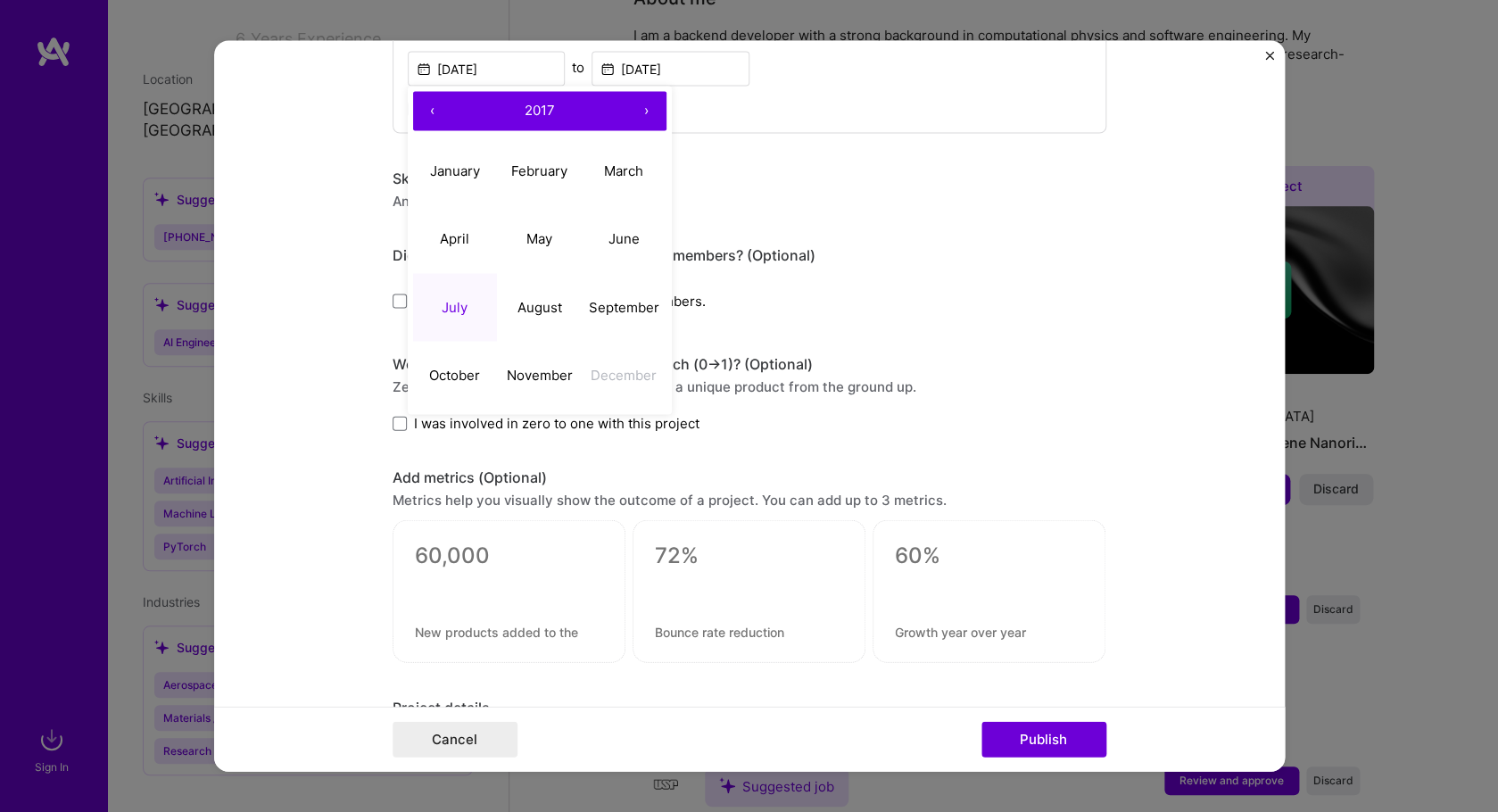
click at [843, 298] on div "Yes, I managed — team members." at bounding box center [749, 301] width 714 height 36
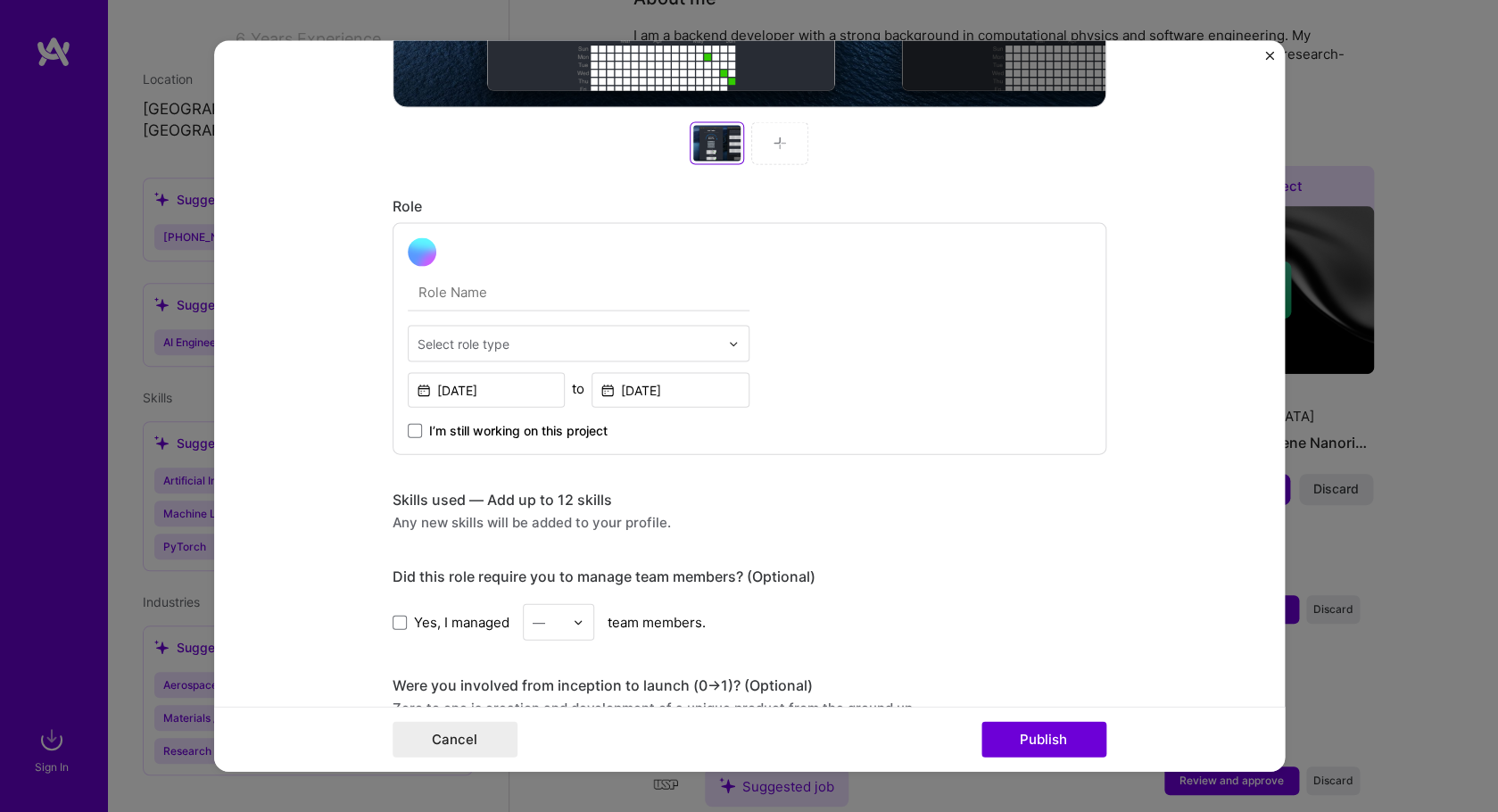
scroll to position [930, 0]
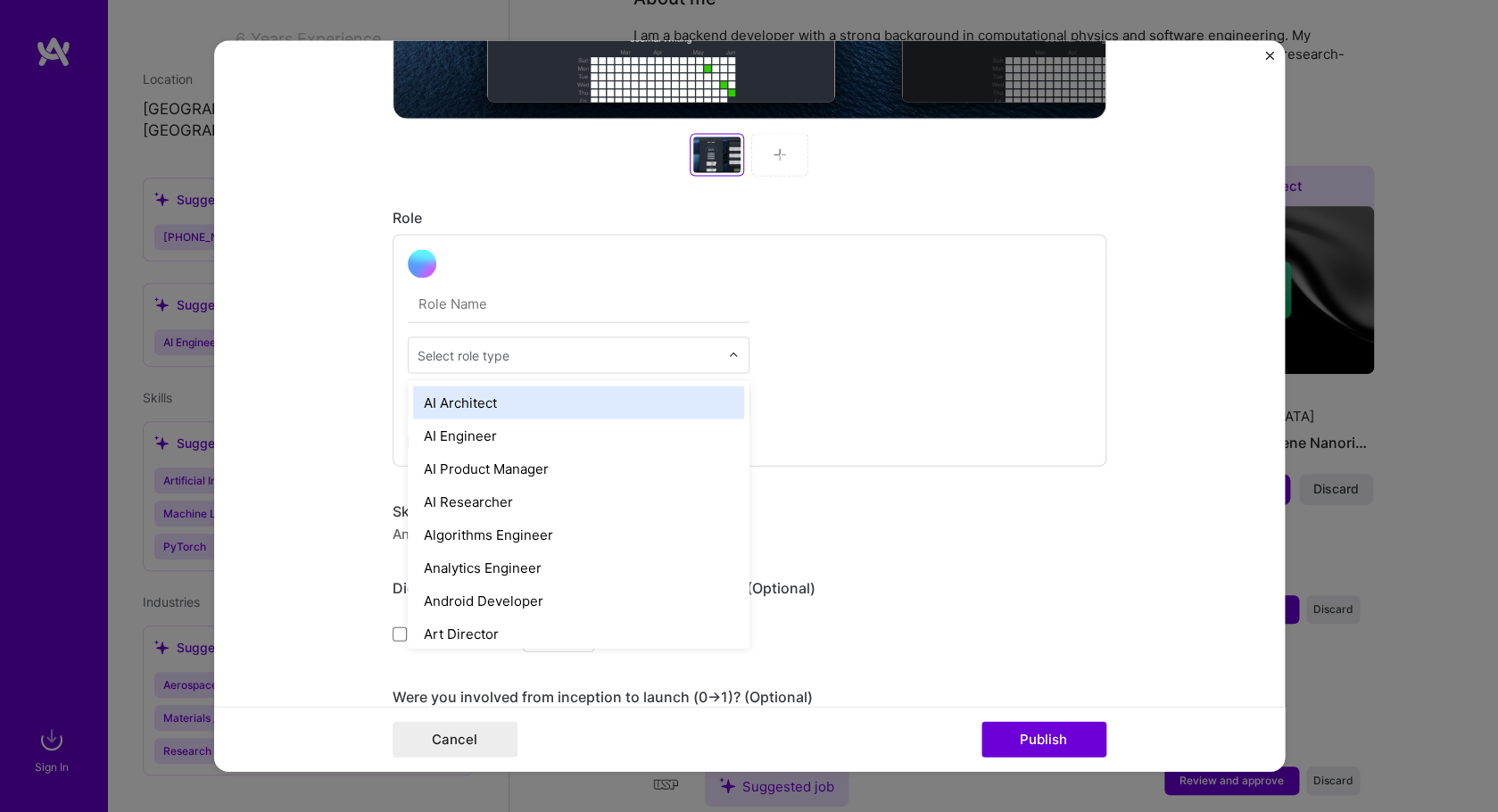
click at [706, 358] on input "text" at bounding box center [568, 355] width 301 height 19
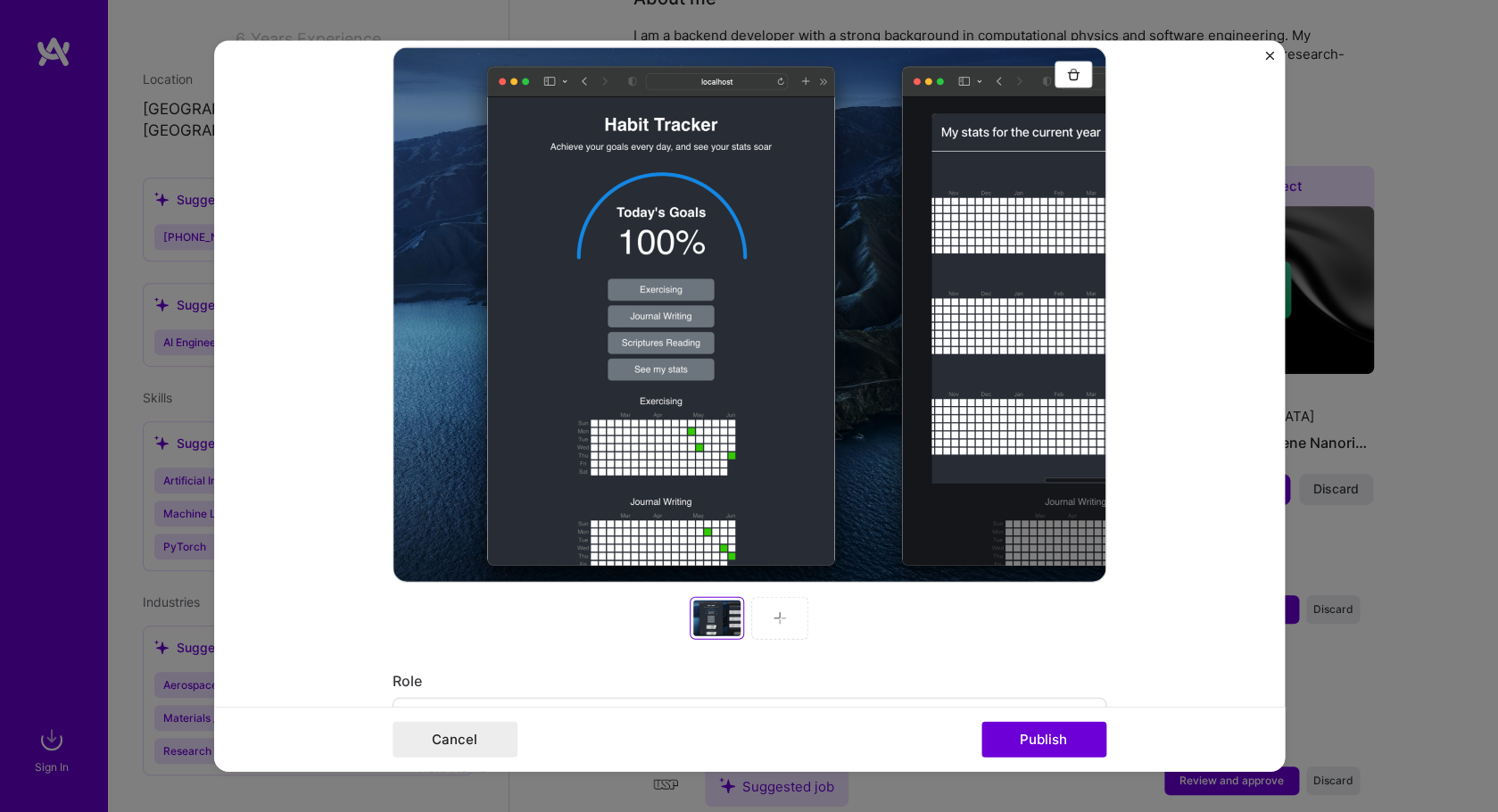
scroll to position [0, 0]
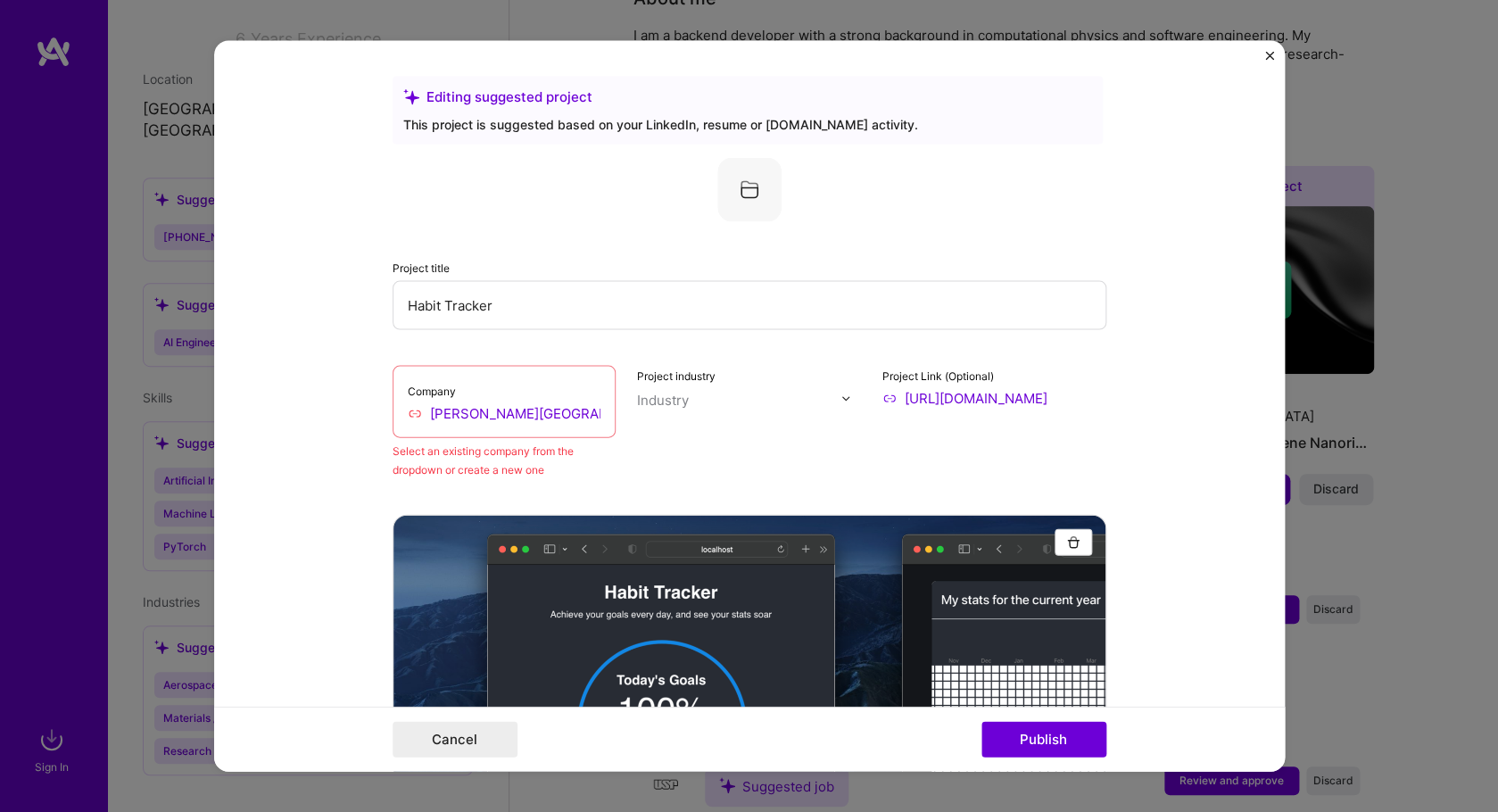
click at [1263, 56] on form "Editing suggested project This project is suggested based on your LinkedIn, res…" at bounding box center [749, 406] width 1071 height 730
click at [1268, 56] on img "Close" at bounding box center [1269, 56] width 9 height 9
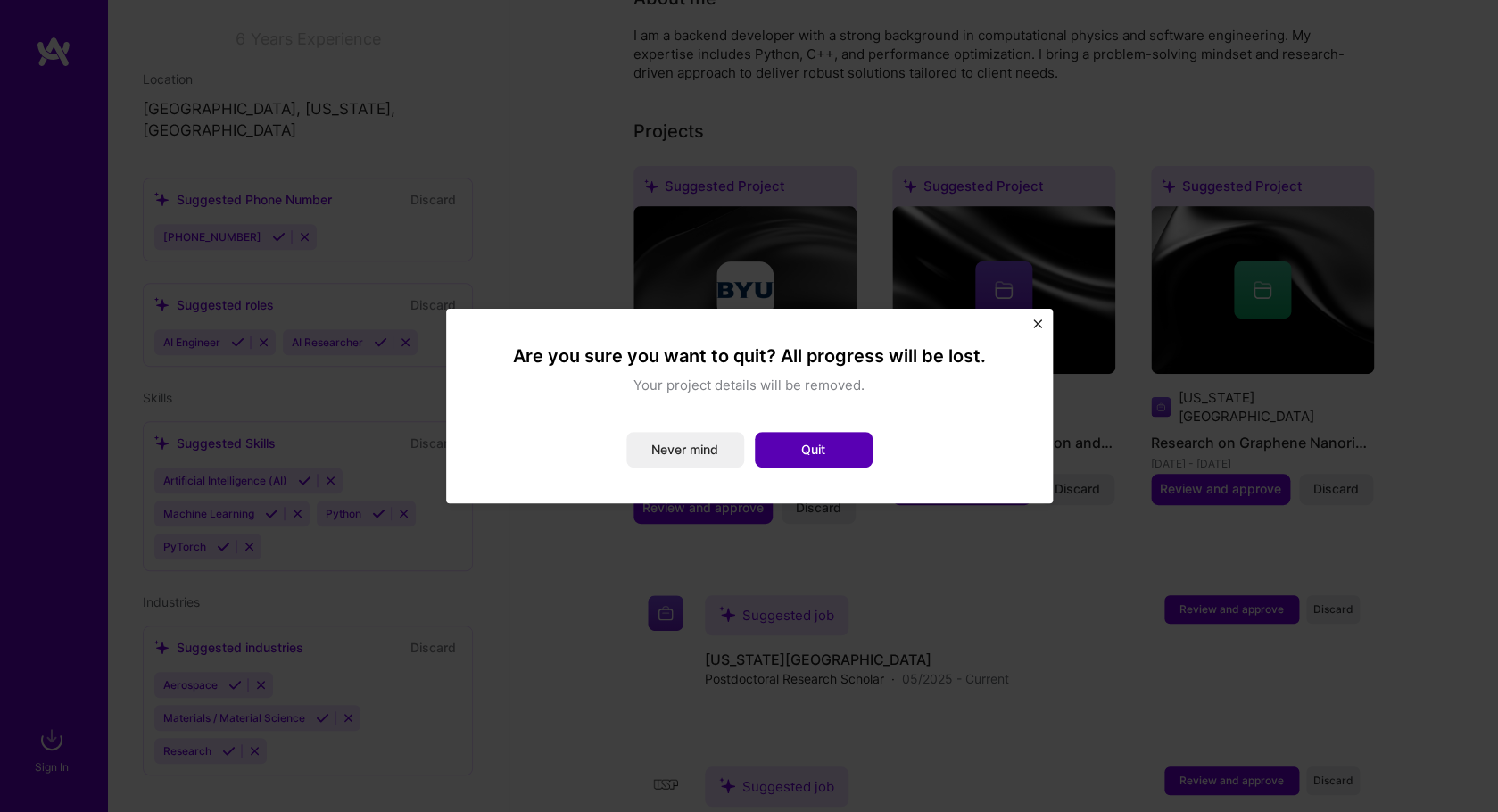
click at [823, 445] on button "Quit" at bounding box center [814, 449] width 118 height 35
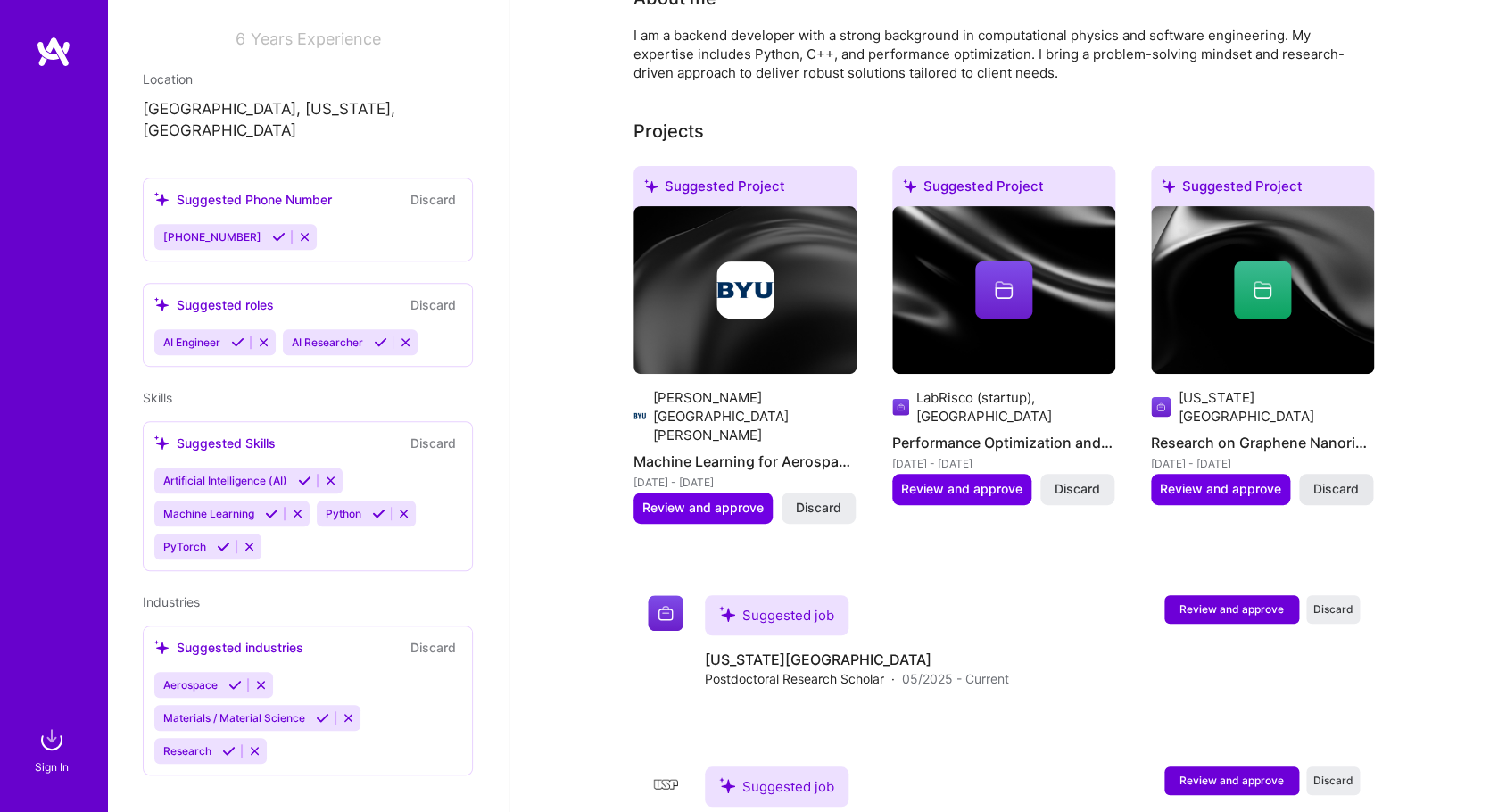
click at [1306, 474] on button "Discard" at bounding box center [1336, 488] width 74 height 30
click at [1315, 480] on span "Discard" at bounding box center [1336, 489] width 45 height 18
click at [1092, 492] on span "Discard" at bounding box center [1077, 489] width 45 height 18
